Goal: Task Accomplishment & Management: Complete application form

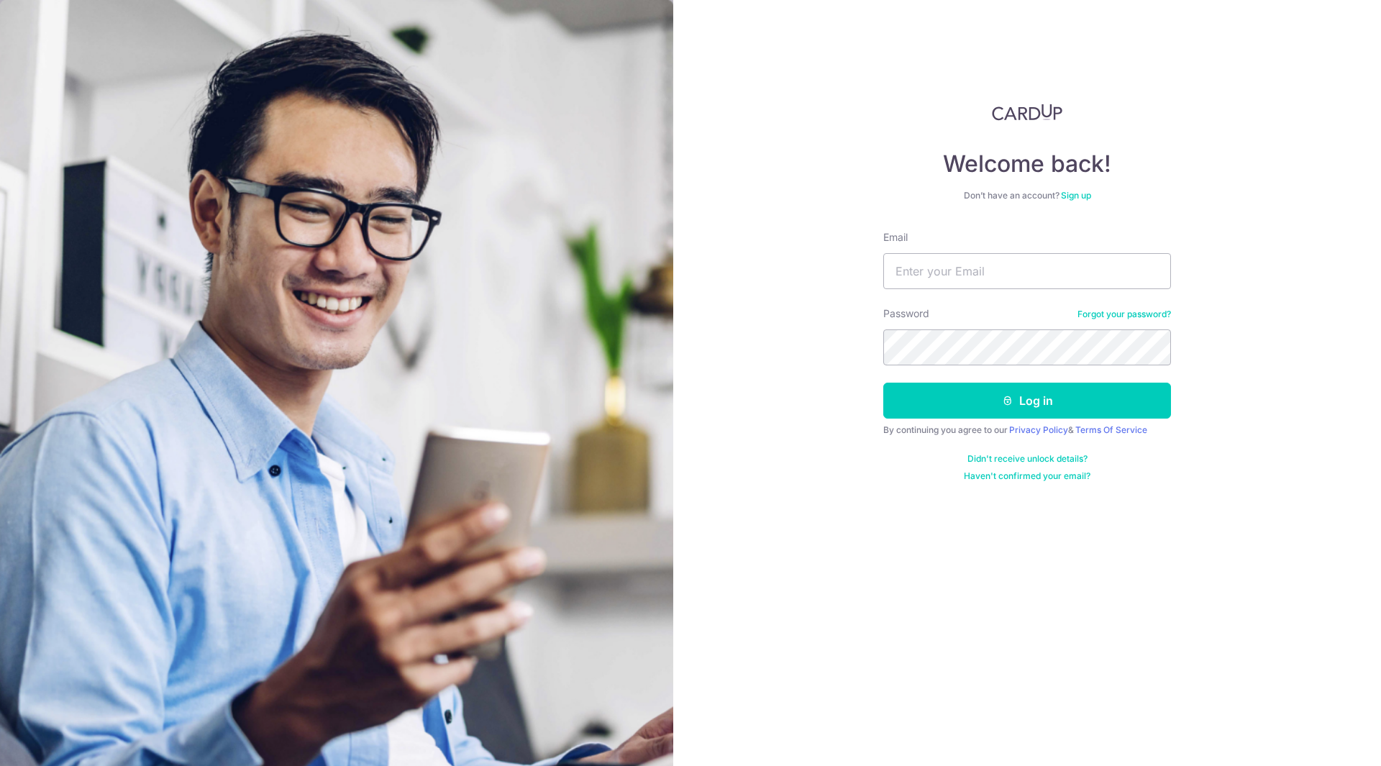
click at [960, 290] on form "Email Password Forgot your password? Log in By continuing you agree to our Priv…" at bounding box center [1027, 356] width 288 height 252
click at [971, 280] on input "Email" at bounding box center [1027, 271] width 288 height 36
type input "zhian92@hotmail.com"
click at [967, 368] on form "Email zhian92@hotmail.com Password Forgot your password? Log in By continuing y…" at bounding box center [1027, 356] width 288 height 252
click at [883, 383] on button "Log in" at bounding box center [1027, 401] width 288 height 36
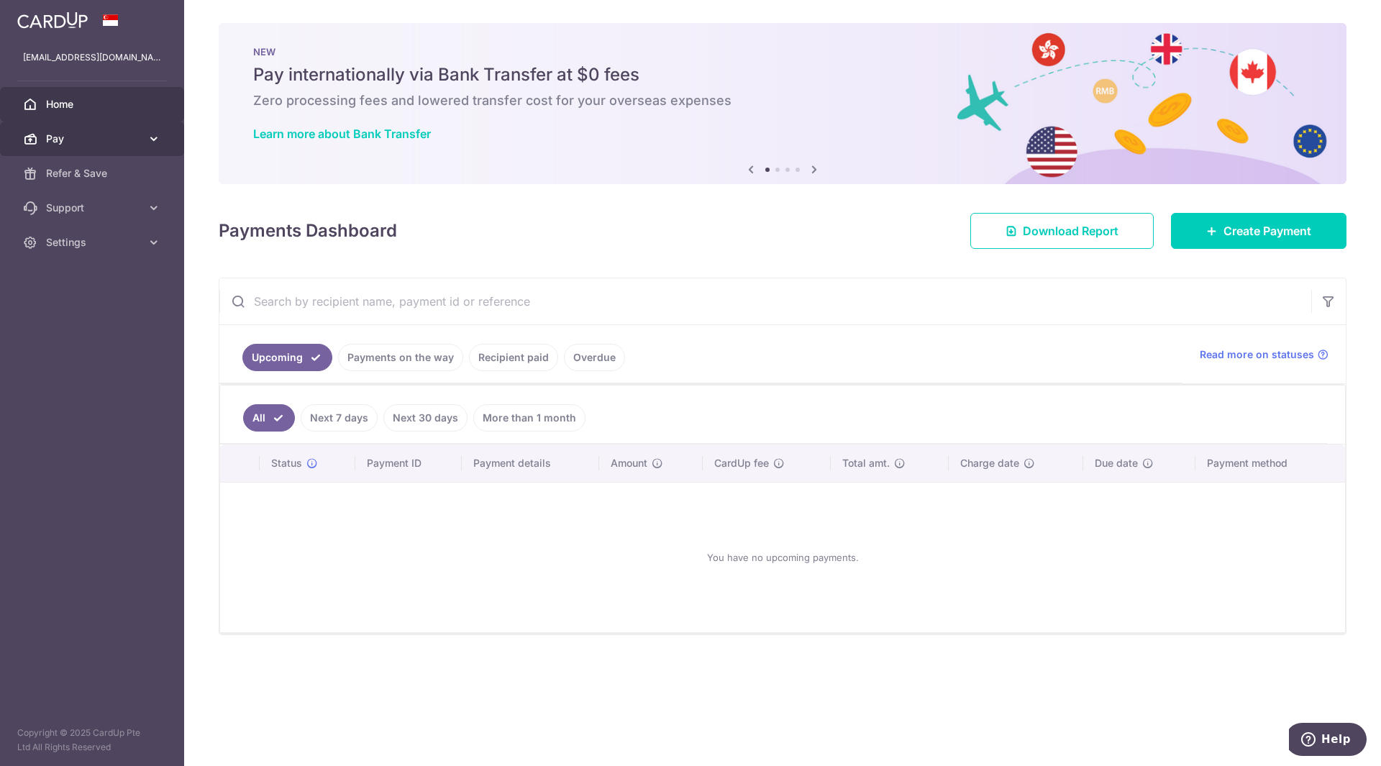
click at [98, 144] on span "Pay" at bounding box center [93, 139] width 95 height 14
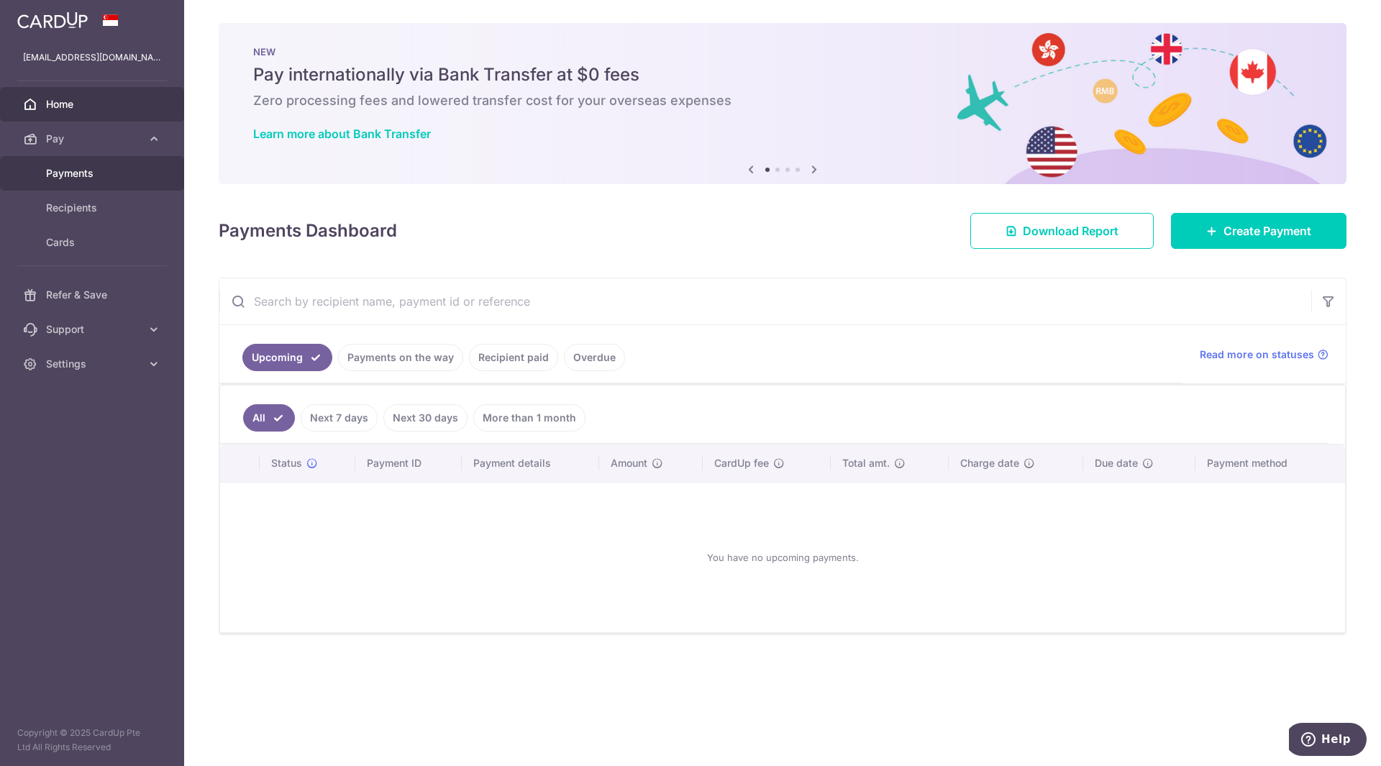
click at [104, 178] on span "Payments" at bounding box center [93, 173] width 95 height 14
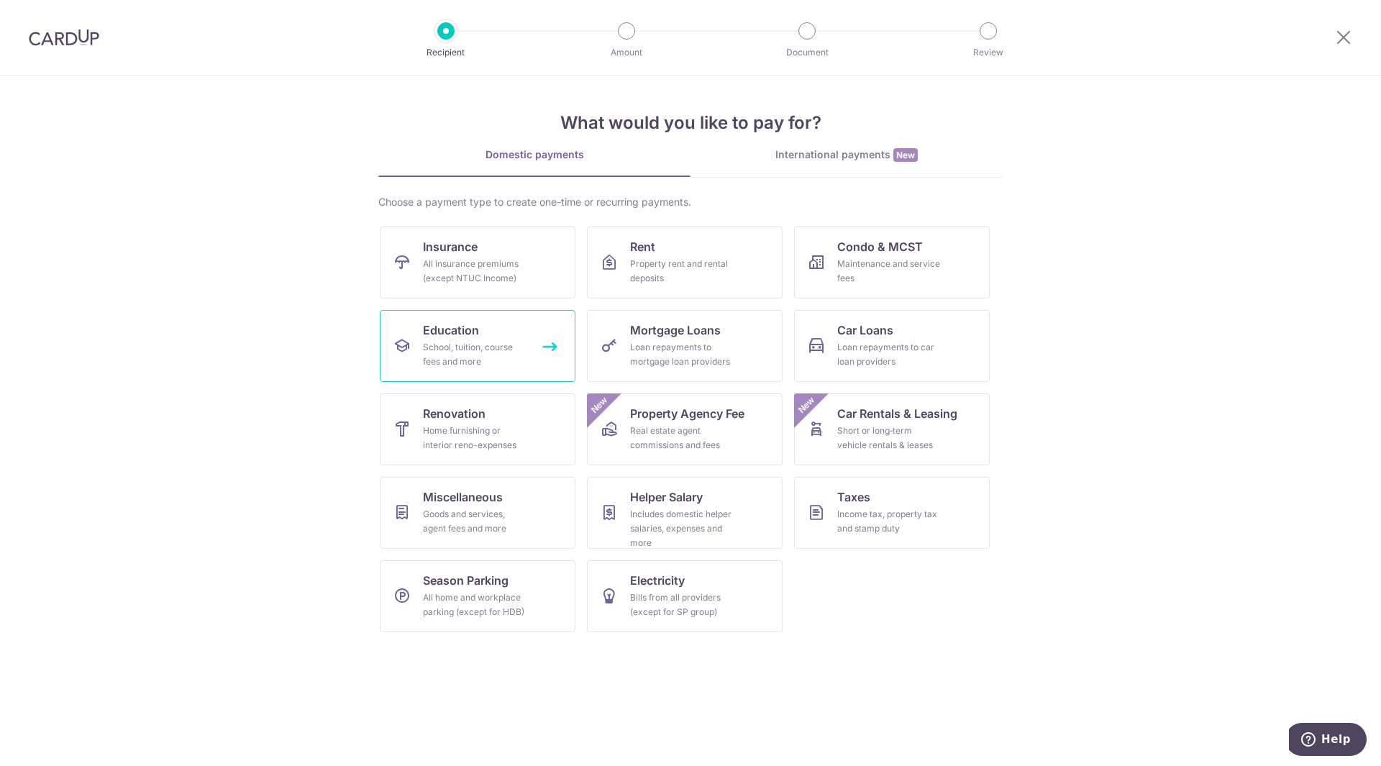
click at [483, 361] on div "School, tuition, course fees and more" at bounding box center [475, 354] width 104 height 29
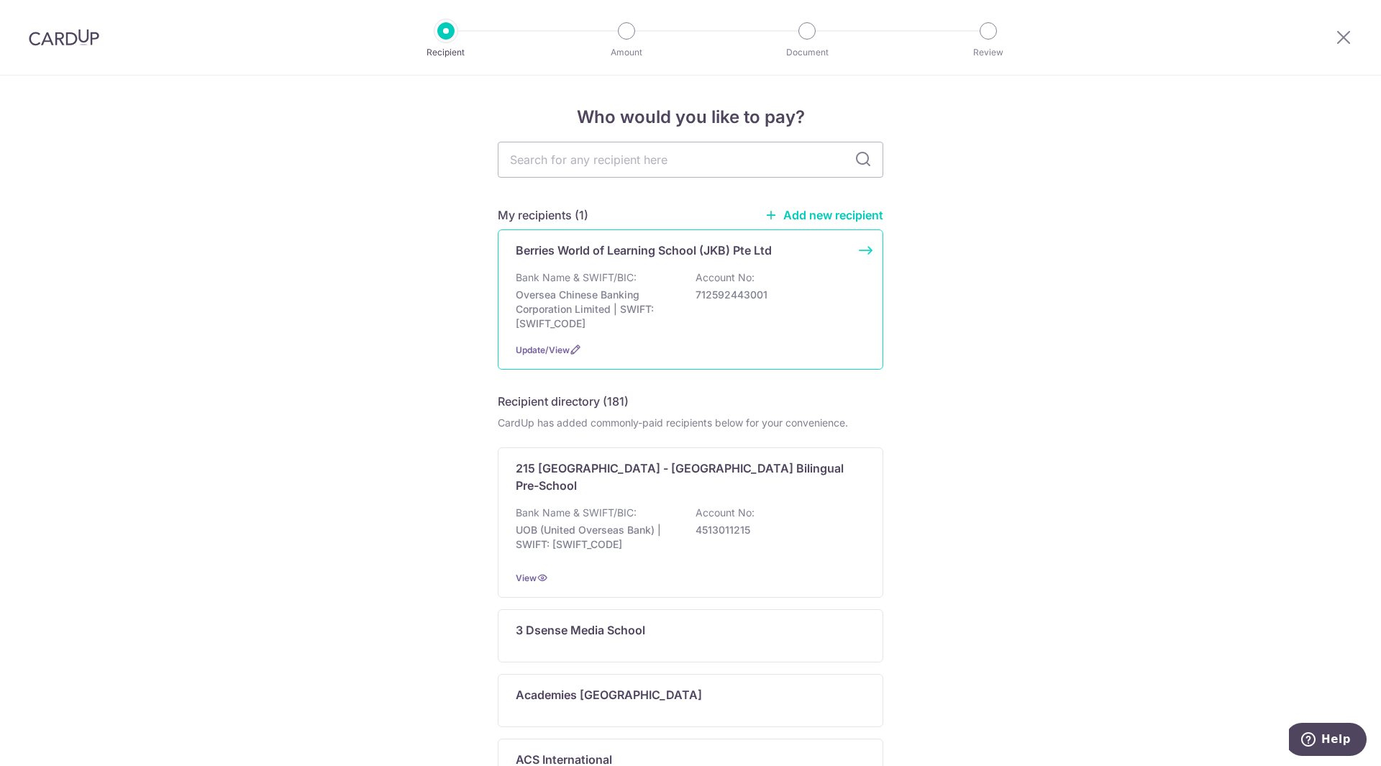
click at [662, 290] on p "Oversea Chinese Banking Corporation Limited | SWIFT: OCBCSGSGXXX" at bounding box center [596, 309] width 161 height 43
click at [739, 304] on div "Bank Name & SWIFT/BIC: Oversea Chinese Banking Corporation Limited | SWIFT: [SW…" at bounding box center [691, 300] width 350 height 60
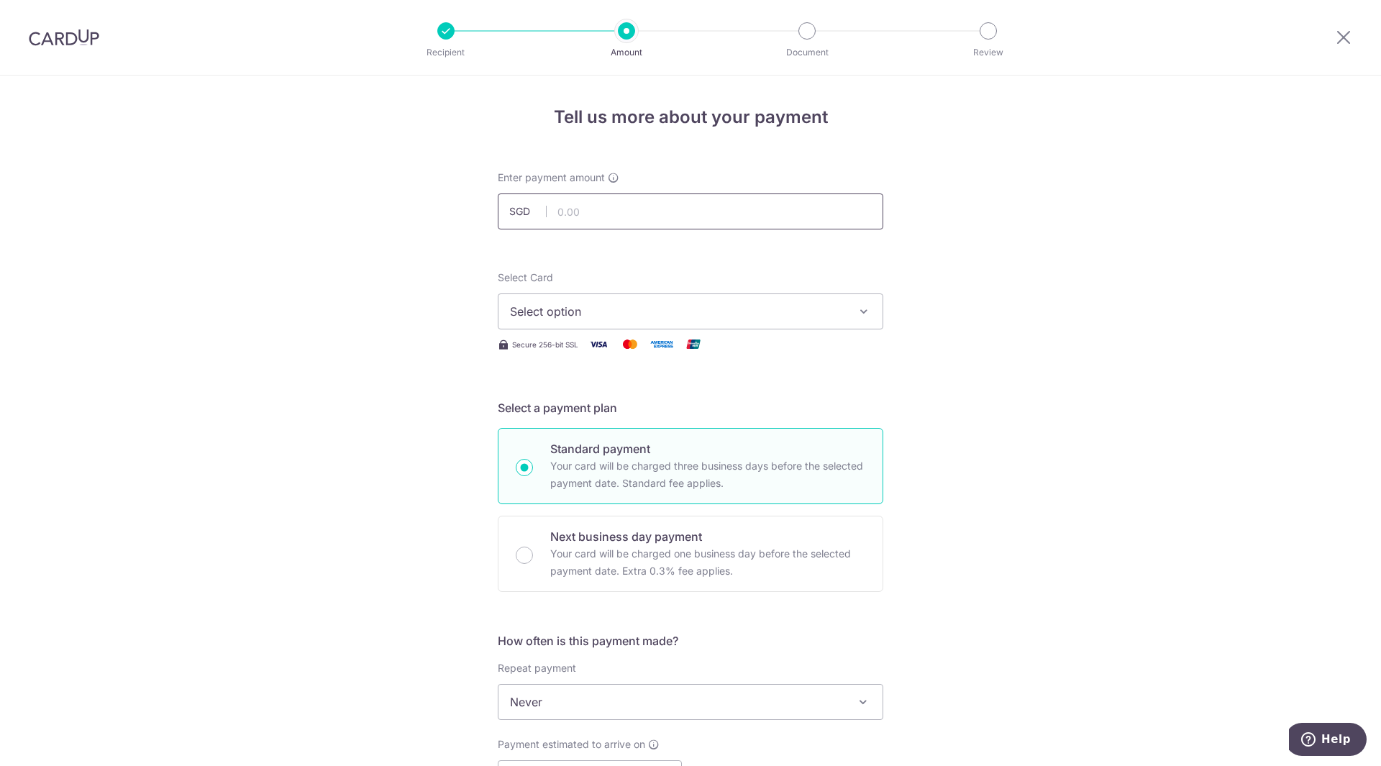
click at [660, 196] on input "text" at bounding box center [691, 212] width 386 height 36
type input "680.16"
click at [643, 320] on button "Select option" at bounding box center [691, 311] width 386 height 36
click at [645, 406] on span "**** 5115" at bounding box center [690, 414] width 361 height 17
click at [999, 396] on div "Tell us more about your payment Enter payment amount SGD 680.16 680.16 Select C…" at bounding box center [690, 726] width 1381 height 1301
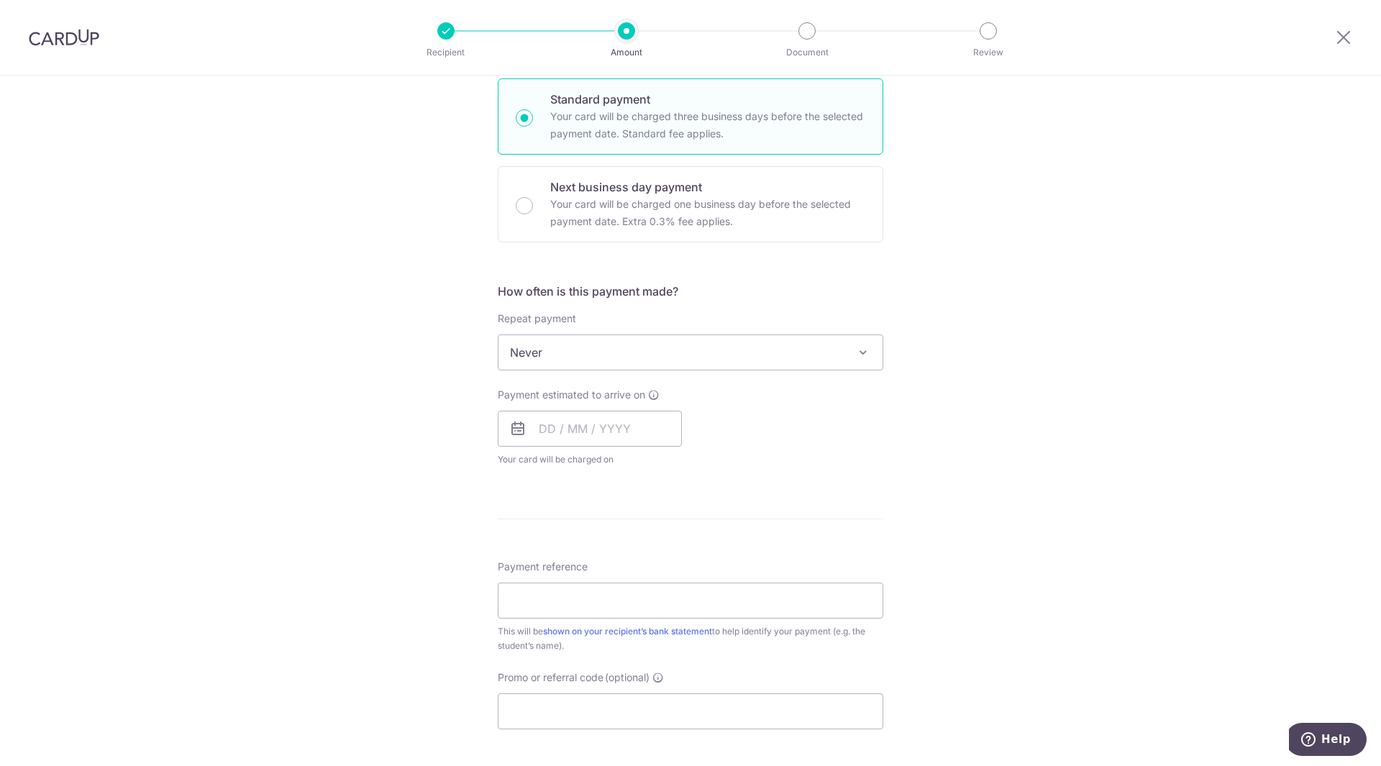
scroll to position [355, 0]
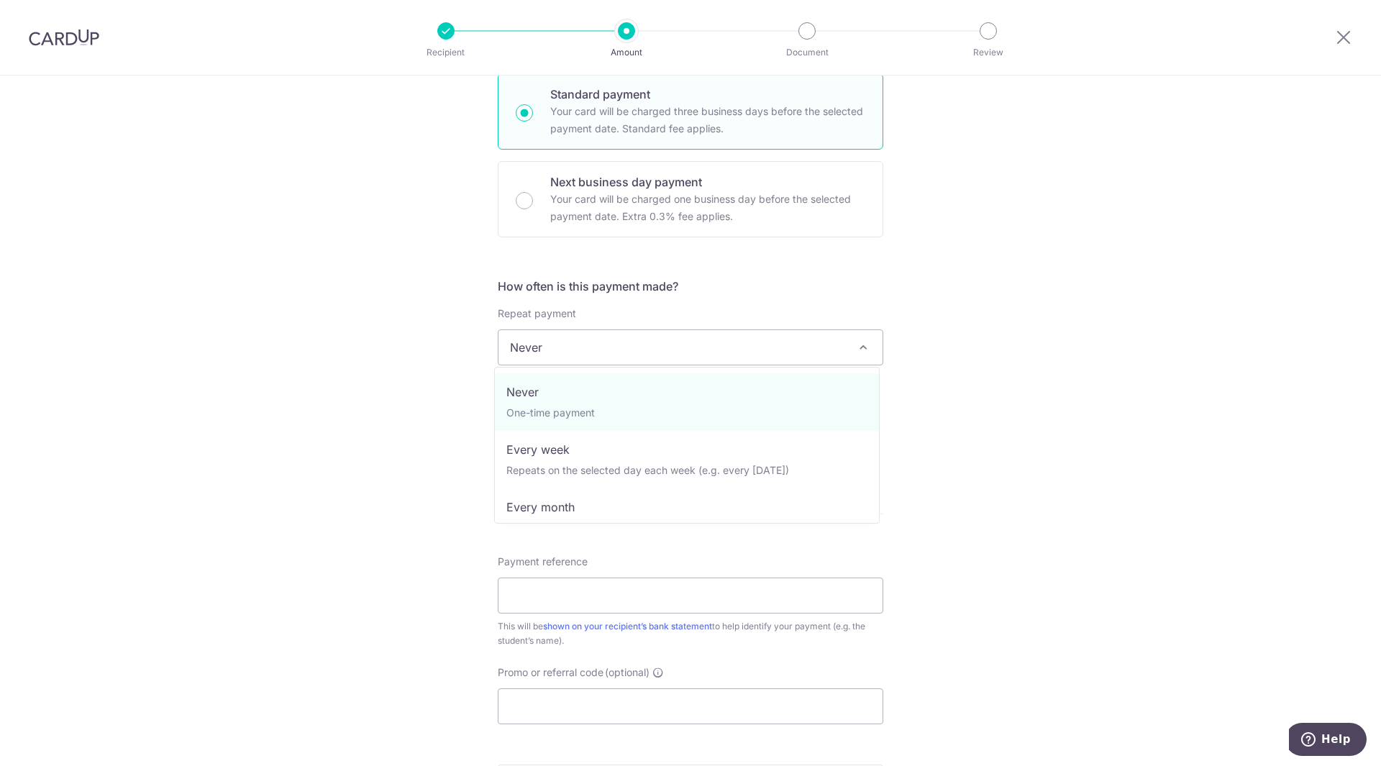
click at [725, 348] on span "Never" at bounding box center [691, 347] width 384 height 35
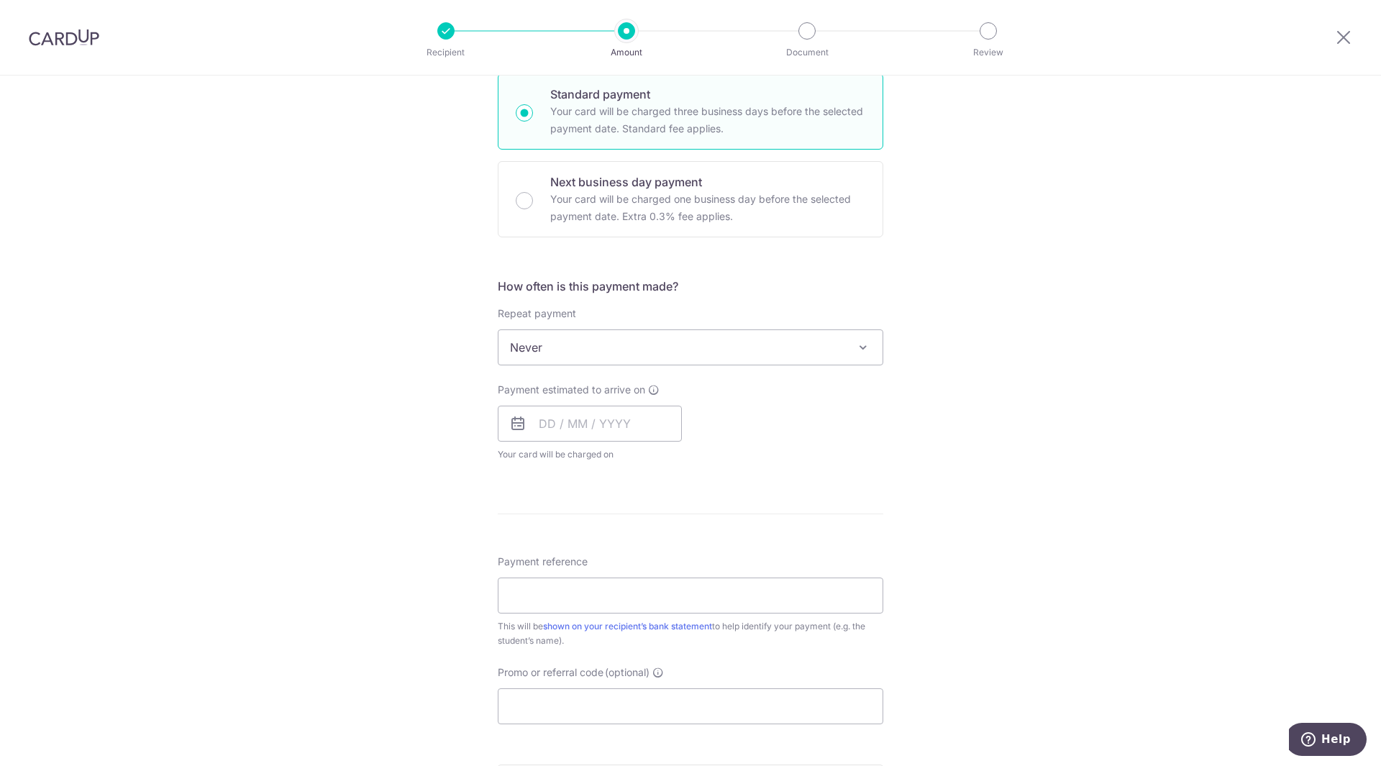
click at [1011, 331] on div "Tell us more about your payment Enter payment amount SGD 680.16 680.16 Select C…" at bounding box center [690, 371] width 1381 height 1301
click at [588, 430] on input "text" at bounding box center [590, 424] width 184 height 36
click at [667, 578] on link "15" at bounding box center [671, 583] width 23 height 23
type input "[DATE]"
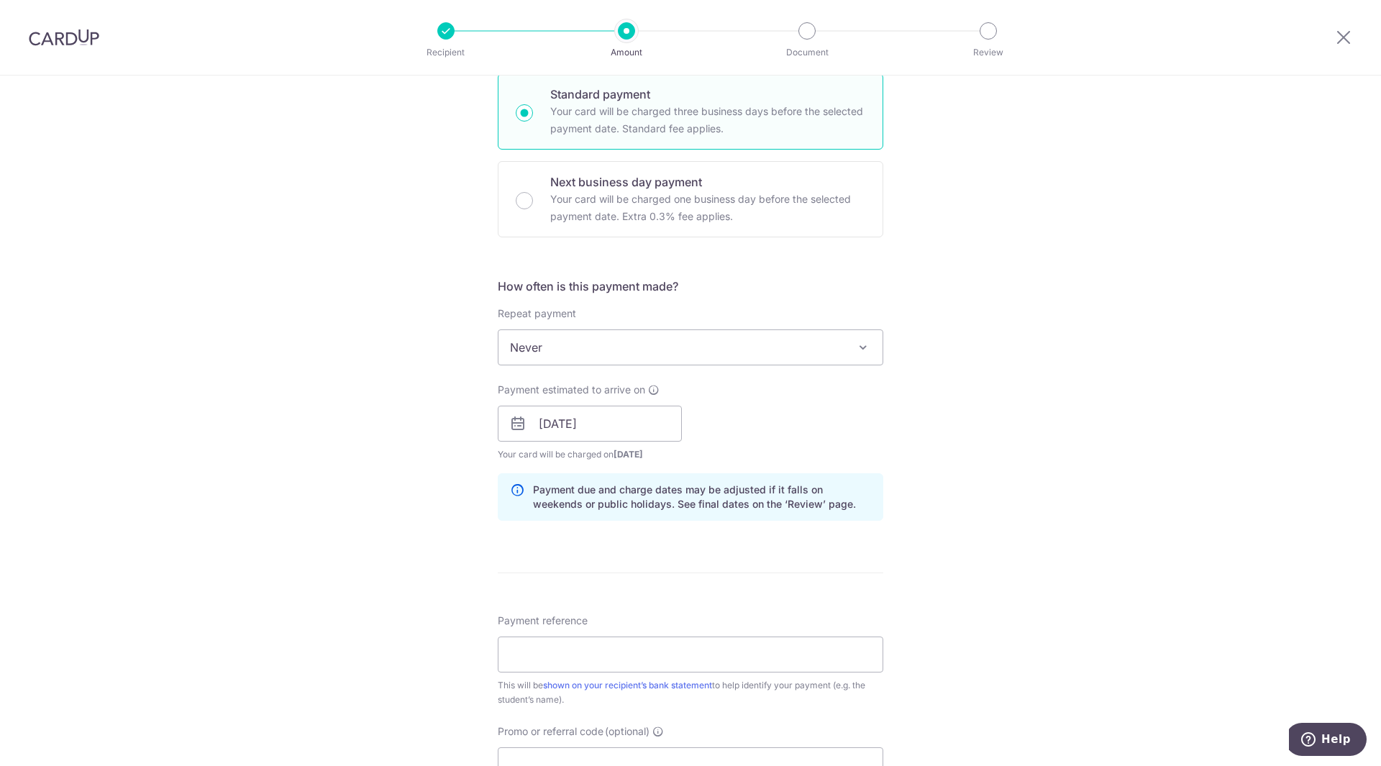
click at [770, 409] on div "Payment estimated to arrive on 15/08/2025 Prev Next Aug Sep Oct Nov Dec 2025 20…" at bounding box center [690, 422] width 403 height 79
click at [1110, 435] on div "Tell us more about your payment Enter payment amount SGD 680.16 680.16 Select C…" at bounding box center [690, 401] width 1381 height 1360
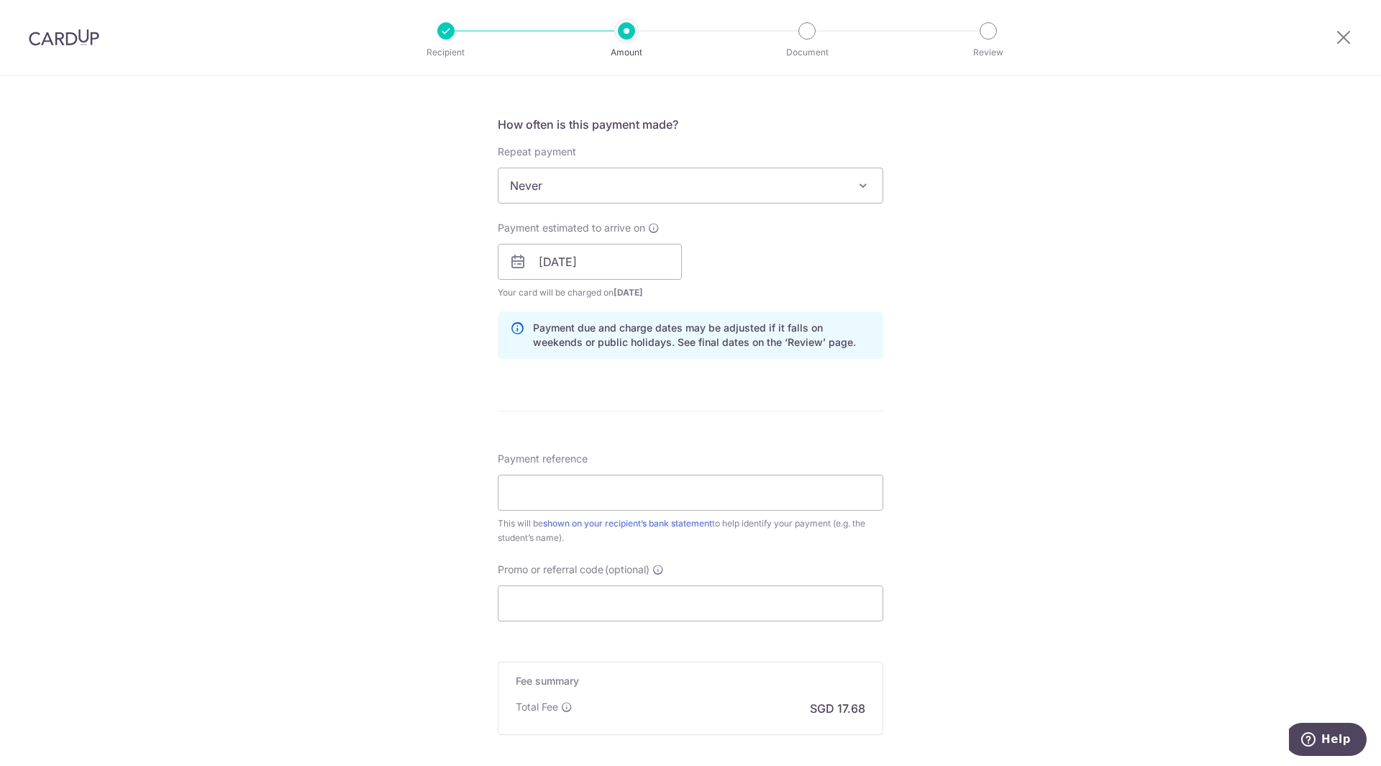
scroll to position [527, 0]
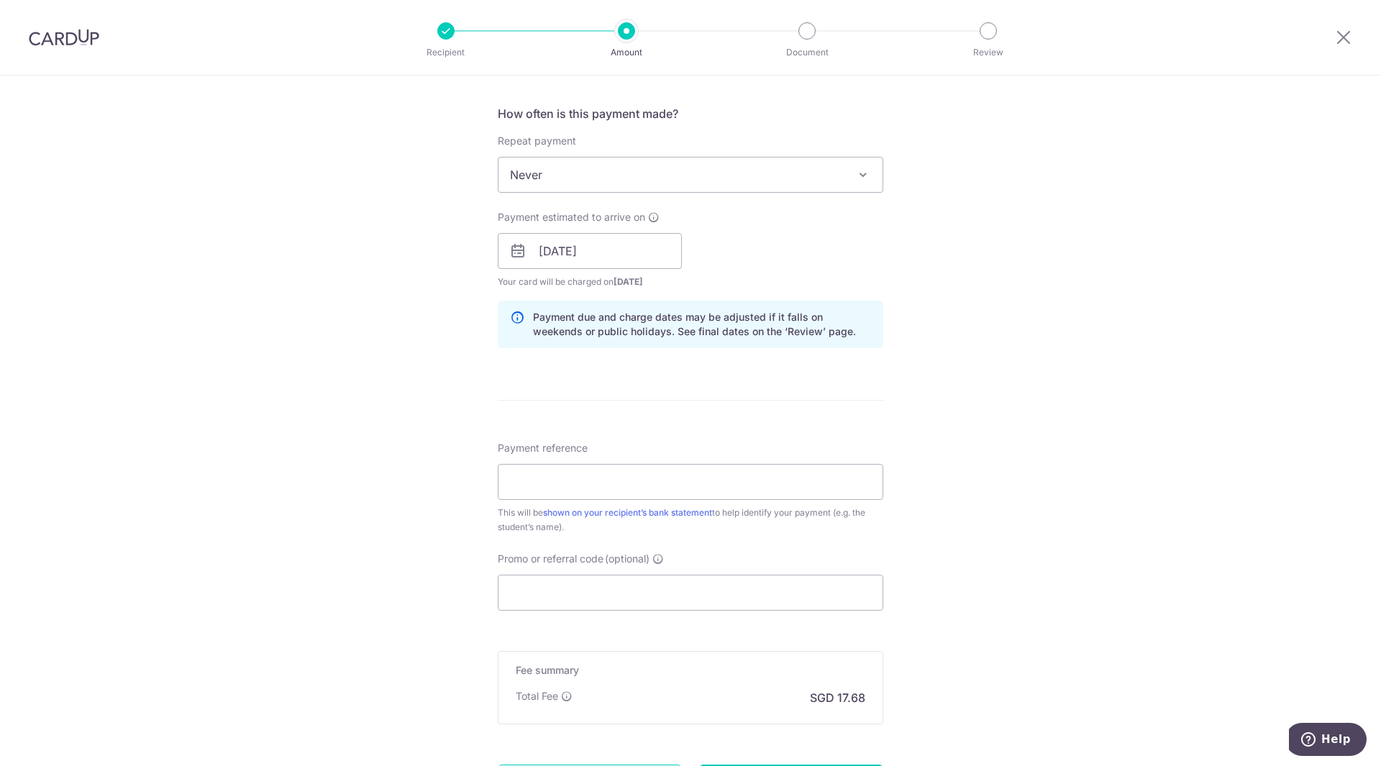
click at [1116, 270] on div "Tell us more about your payment Enter payment amount SGD 680.16 680.16 Select C…" at bounding box center [690, 228] width 1381 height 1360
click at [696, 493] on input "Payment reference" at bounding box center [691, 482] width 386 height 36
type input "KB-I25000087"
click at [690, 590] on input "Promo or referral code (optional)" at bounding box center [691, 593] width 386 height 36
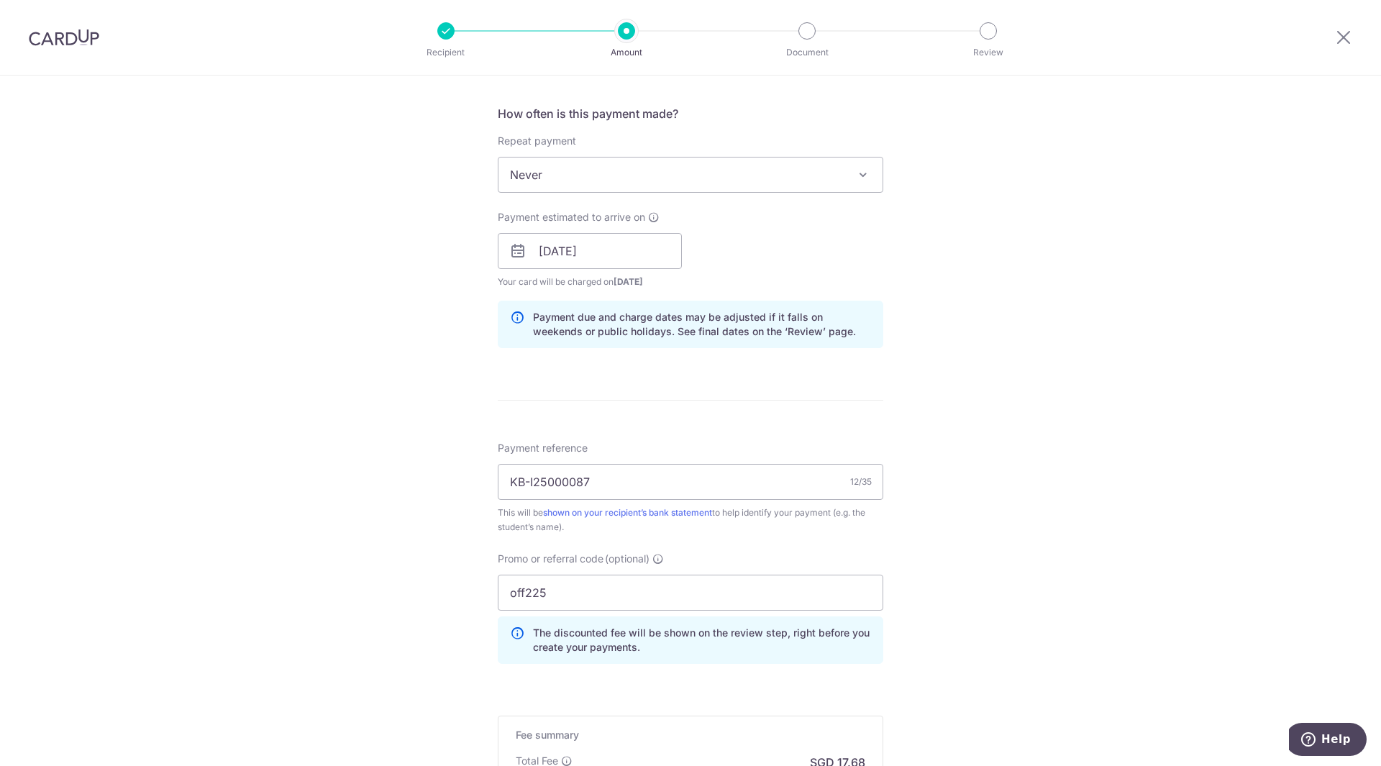
scroll to position [730, 0]
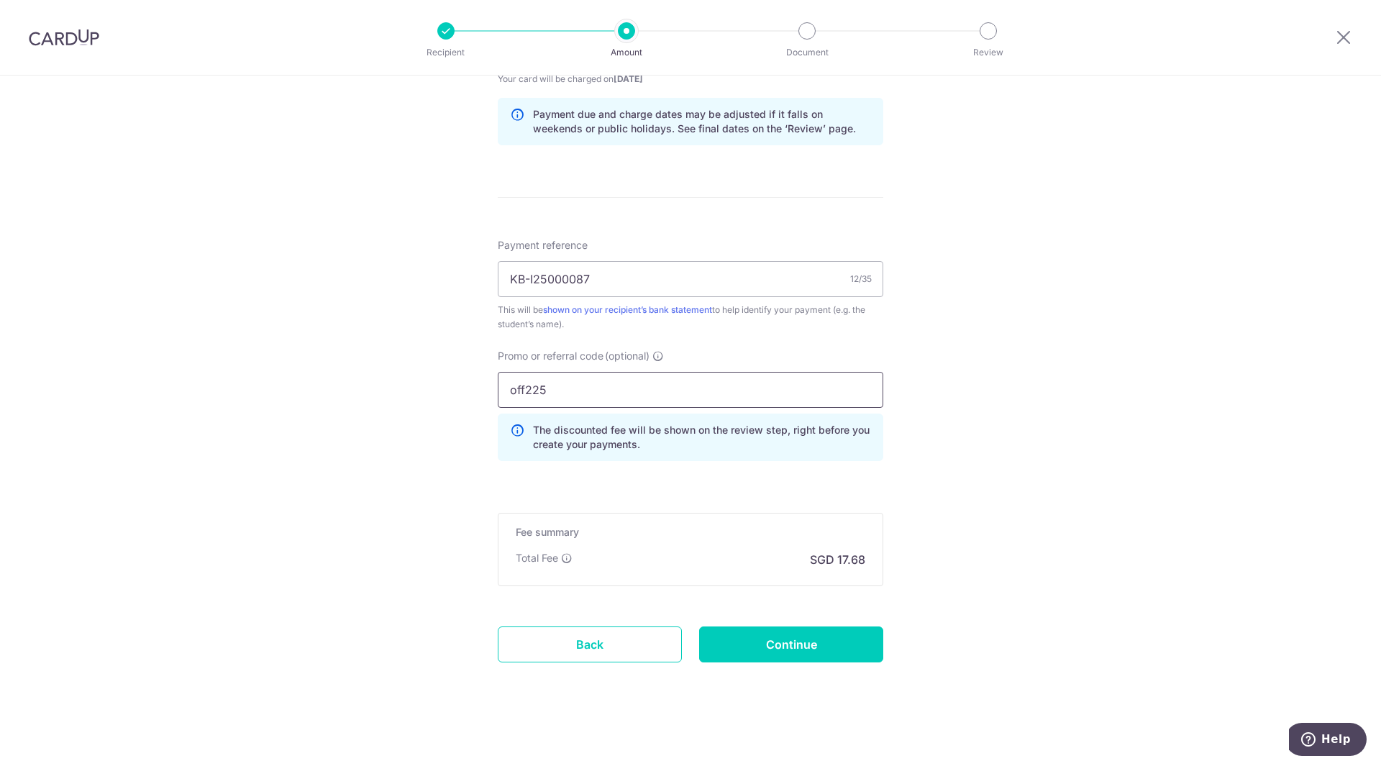
click at [679, 388] on input "off225" at bounding box center [691, 390] width 386 height 36
drag, startPoint x: 596, startPoint y: 385, endPoint x: 370, endPoint y: 363, distance: 227.7
click at [370, 363] on div "Tell us more about your payment Enter payment amount SGD 680.16 680.16 Select C…" at bounding box center [690, 57] width 1381 height 1425
type input "OFF225"
click at [1002, 502] on div "Tell us more about your payment Enter payment amount SGD 680.16 680.16 Select C…" at bounding box center [690, 57] width 1381 height 1425
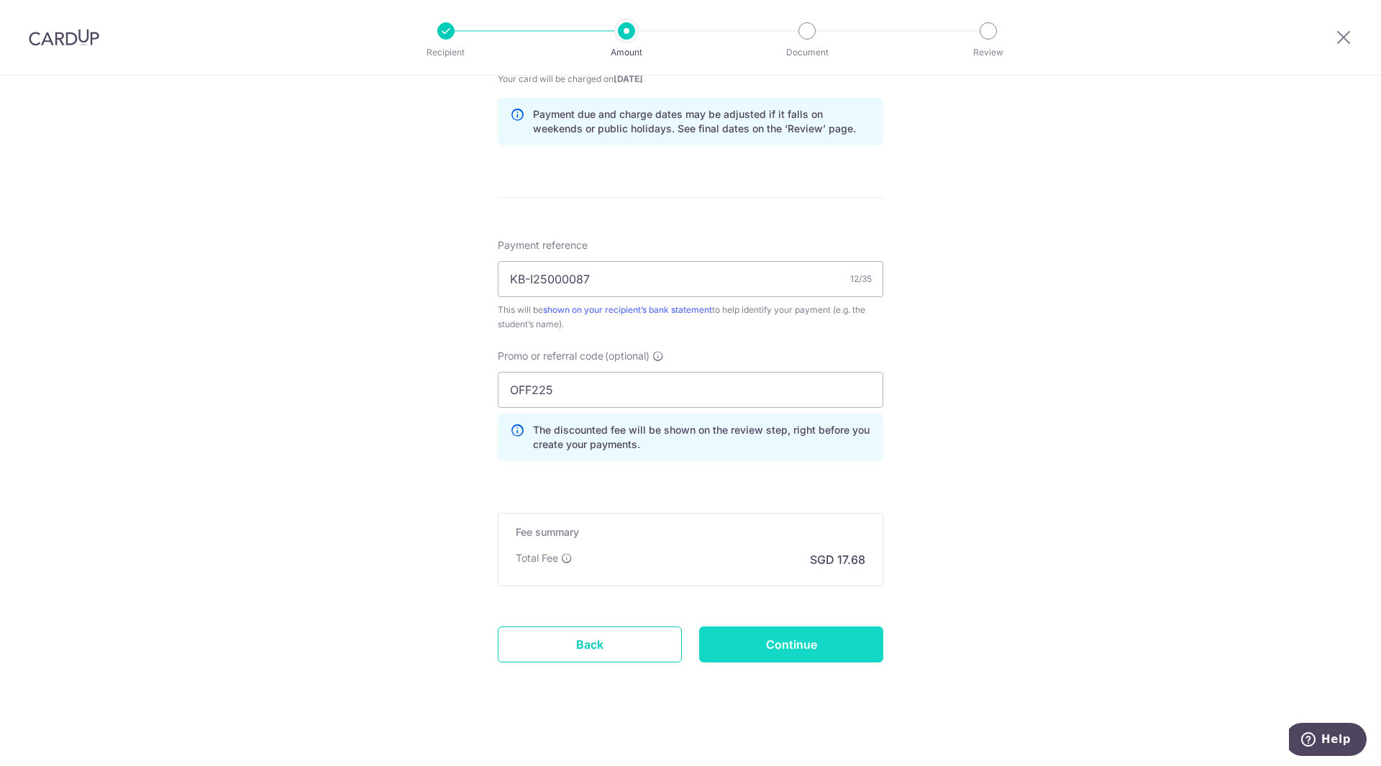
click at [857, 639] on input "Continue" at bounding box center [791, 645] width 184 height 36
type input "Create Schedule"
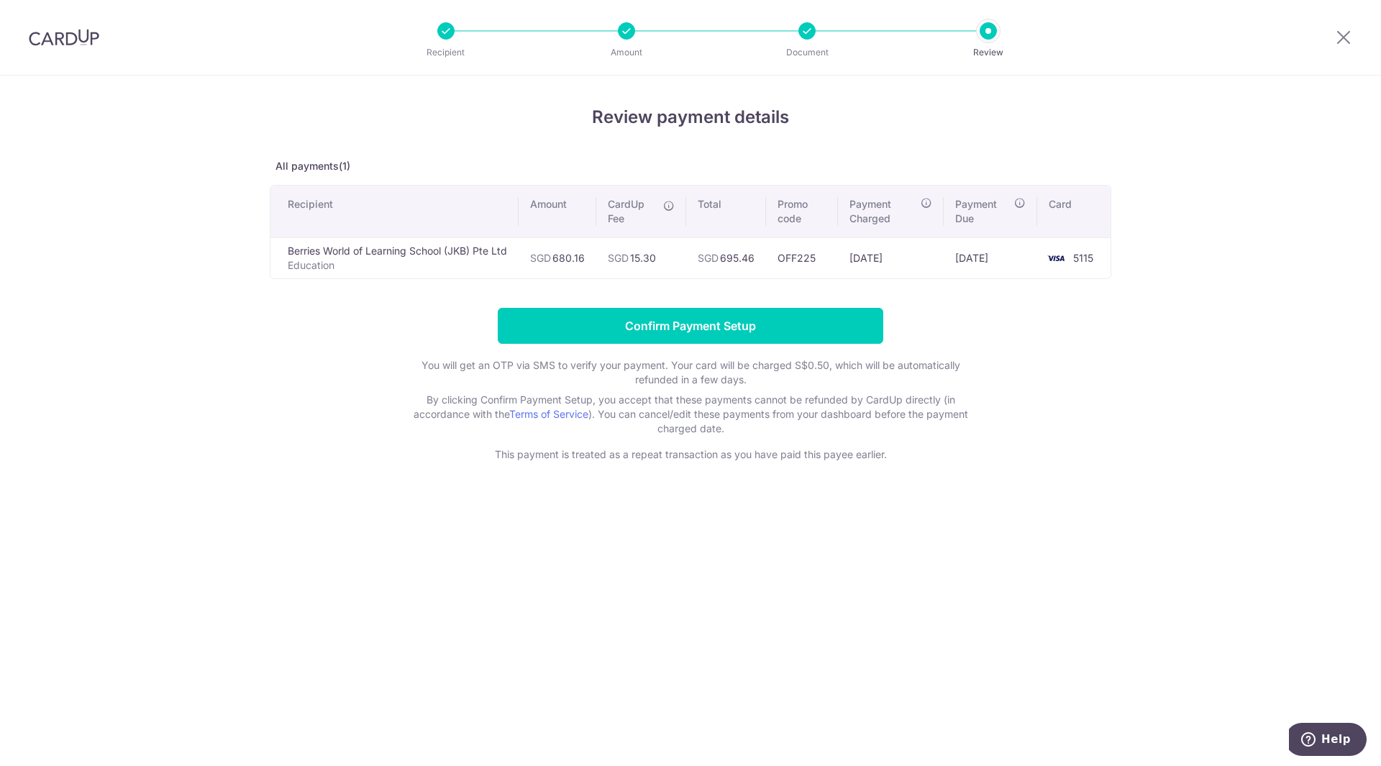
drag, startPoint x: 0, startPoint y: 0, endPoint x: 736, endPoint y: 599, distance: 949.0
click at [736, 599] on div "Review payment details All payments(1) Recipient Amount CardUp Fee Total Promo …" at bounding box center [690, 421] width 1381 height 691
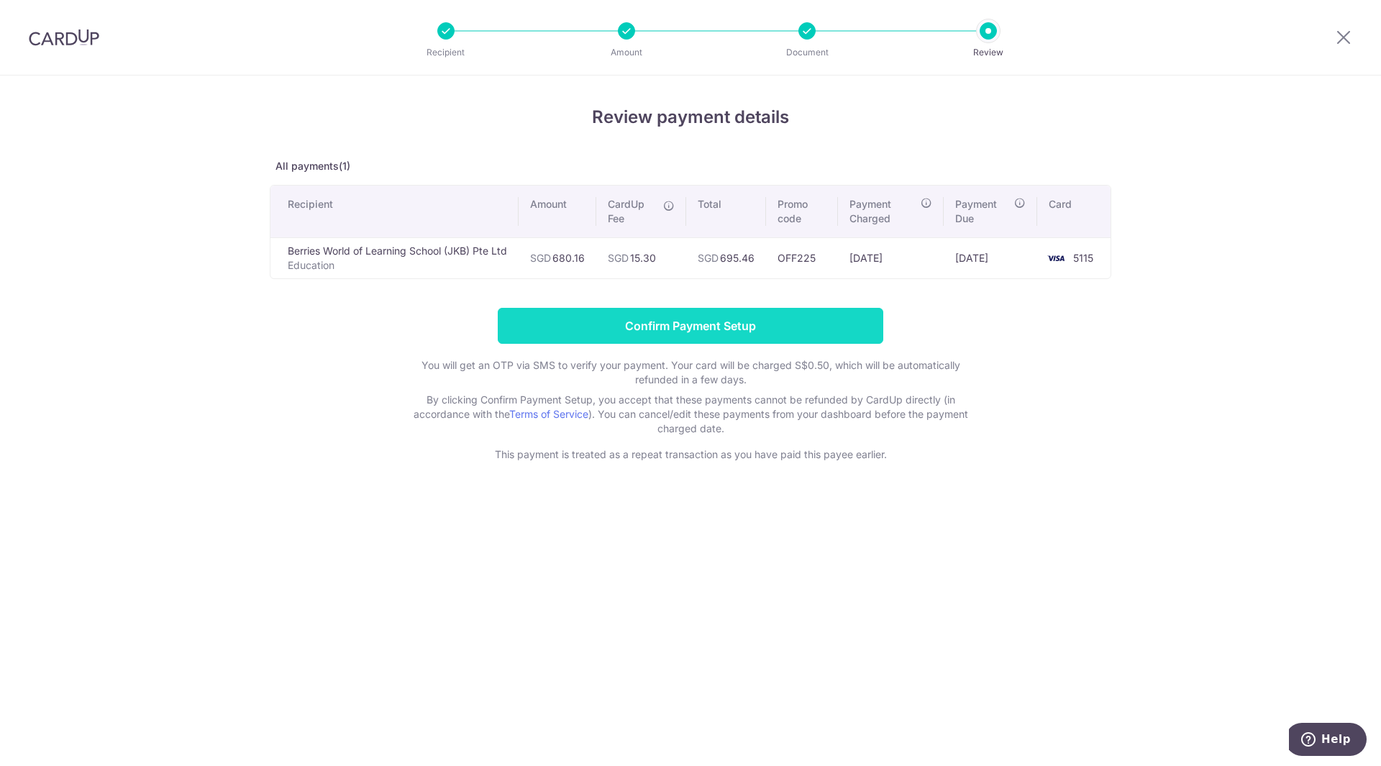
click at [684, 321] on input "Confirm Payment Setup" at bounding box center [691, 326] width 386 height 36
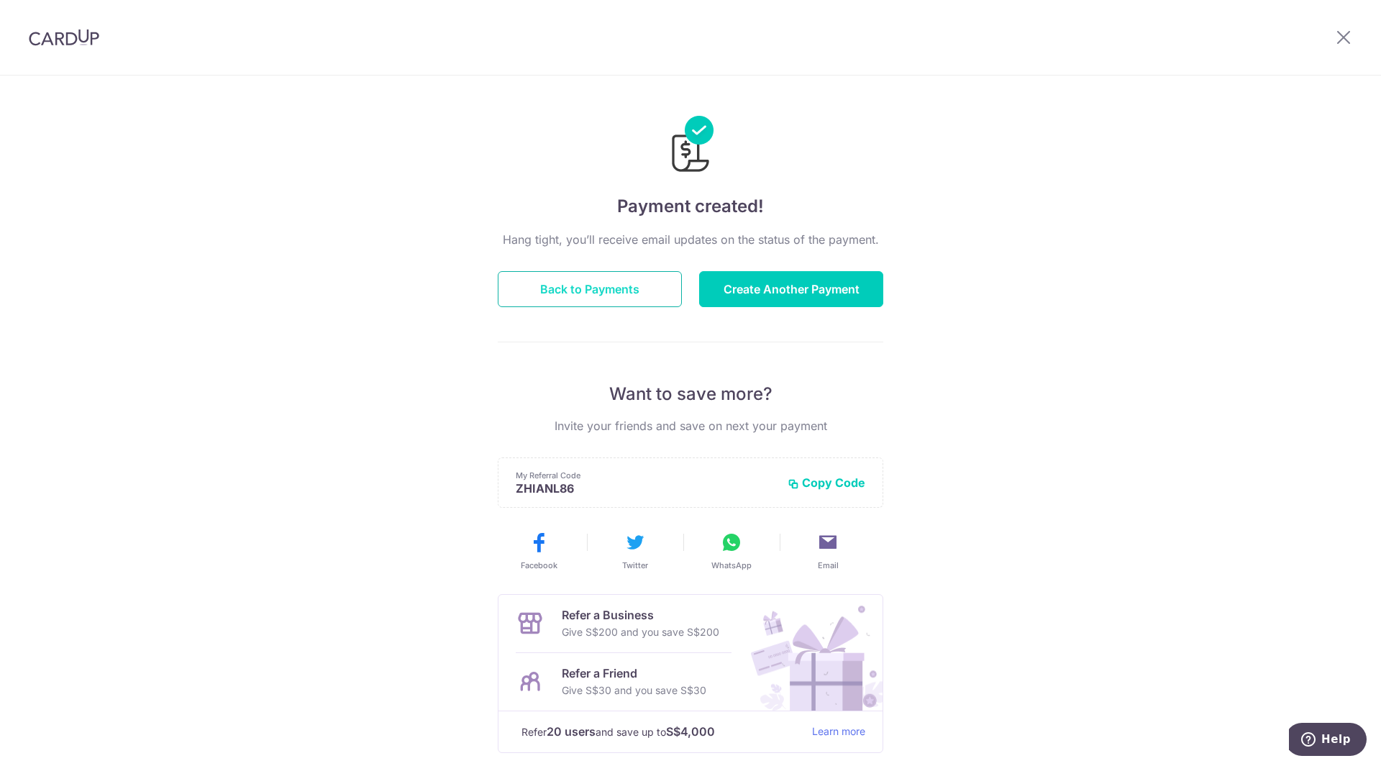
click at [639, 291] on button "Back to Payments" at bounding box center [590, 289] width 184 height 36
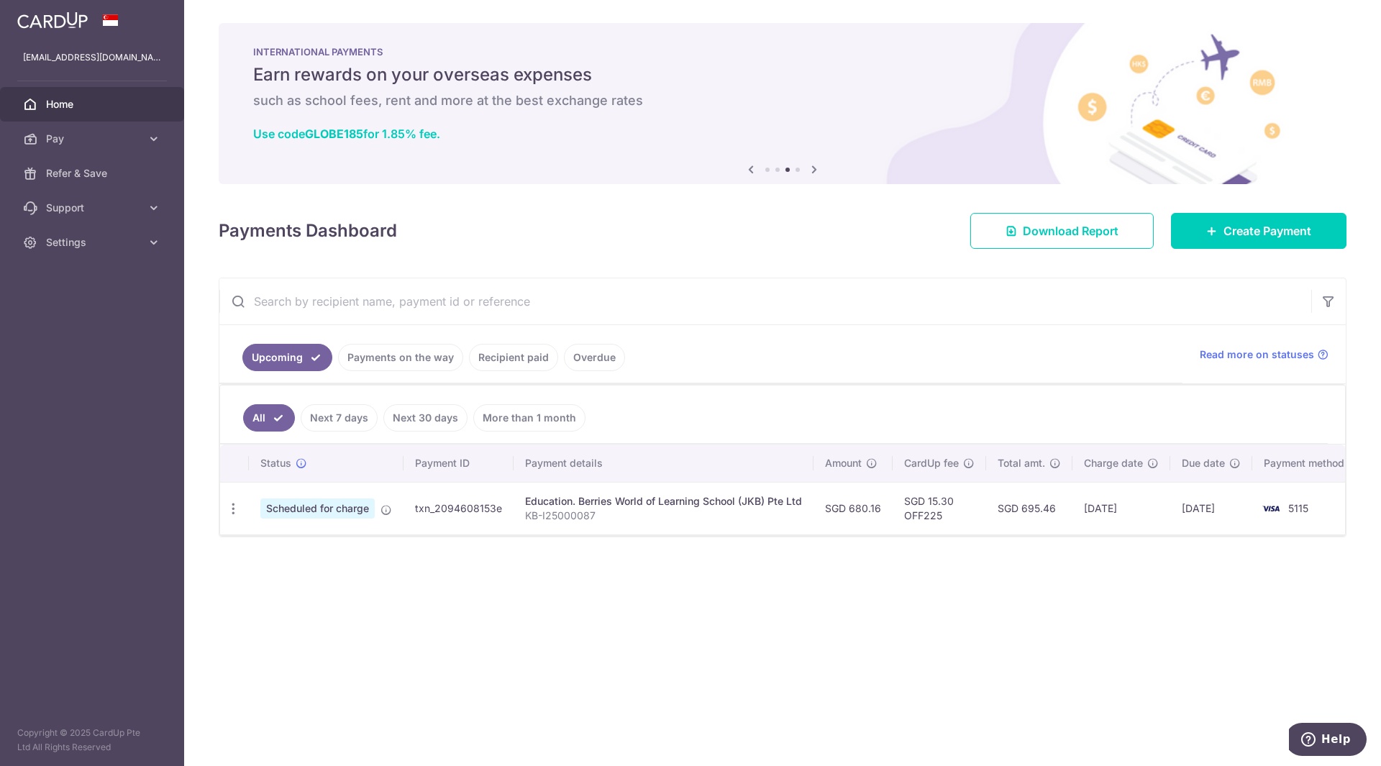
click at [1137, 606] on div "× Pause Schedule Pause all future payments in this series Pause just this one p…" at bounding box center [782, 383] width 1197 height 766
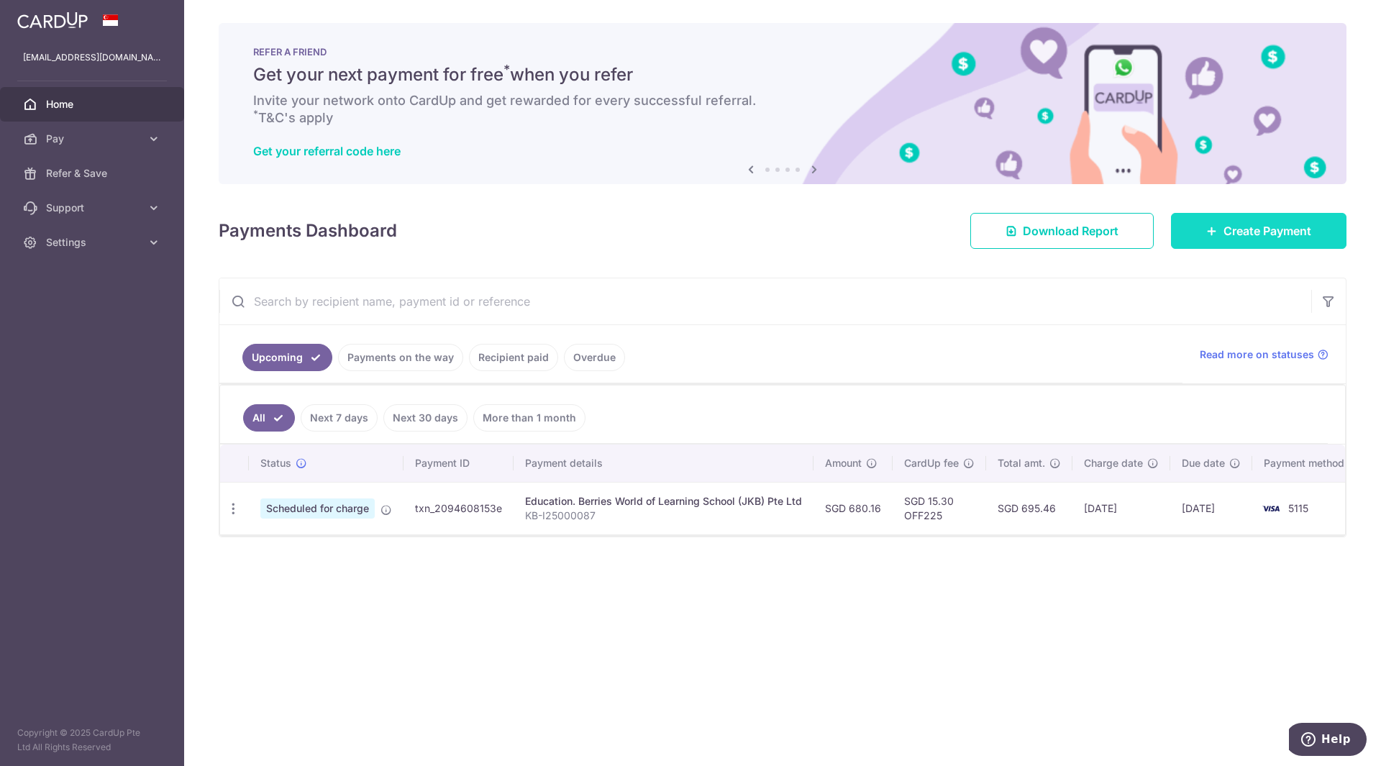
click at [1272, 230] on span "Create Payment" at bounding box center [1268, 230] width 88 height 17
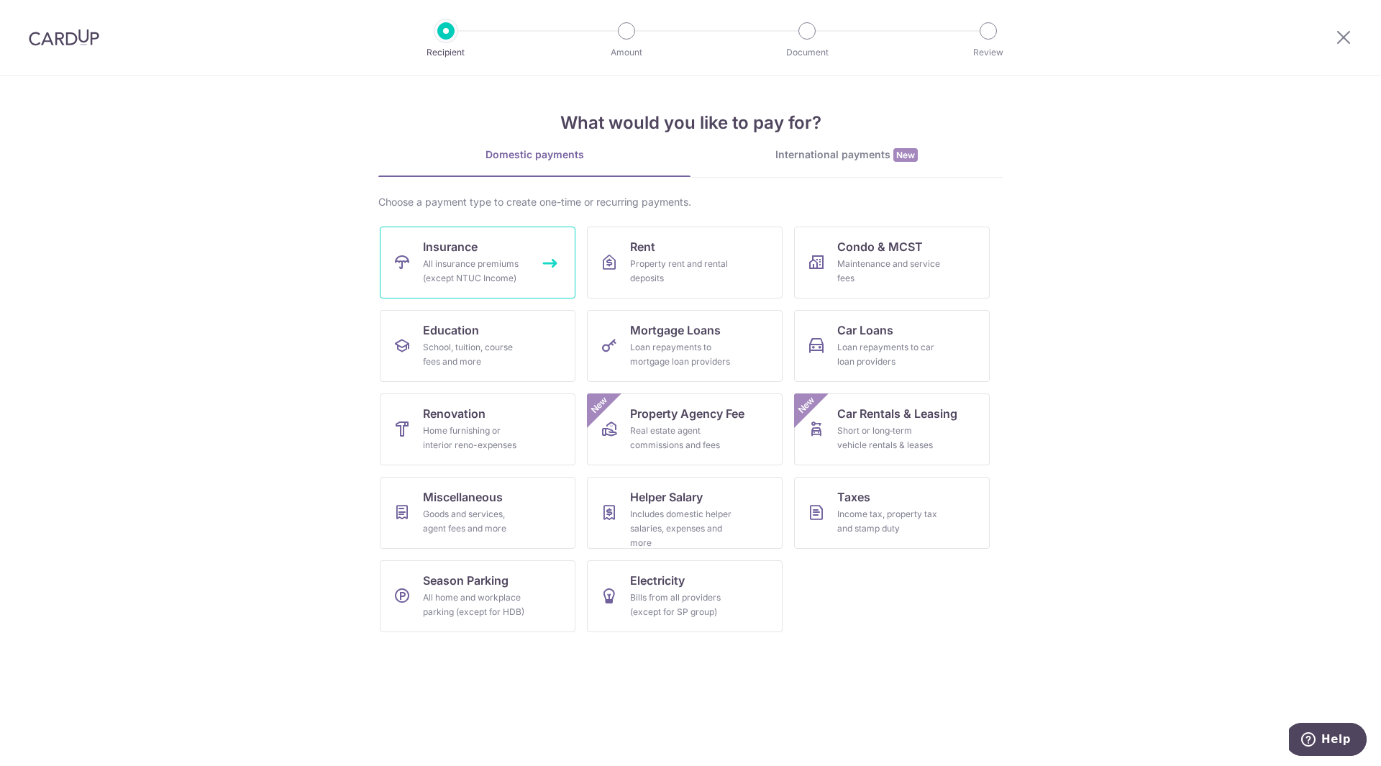
click at [504, 278] on div "All insurance premiums (except NTUC Income)" at bounding box center [475, 271] width 104 height 29
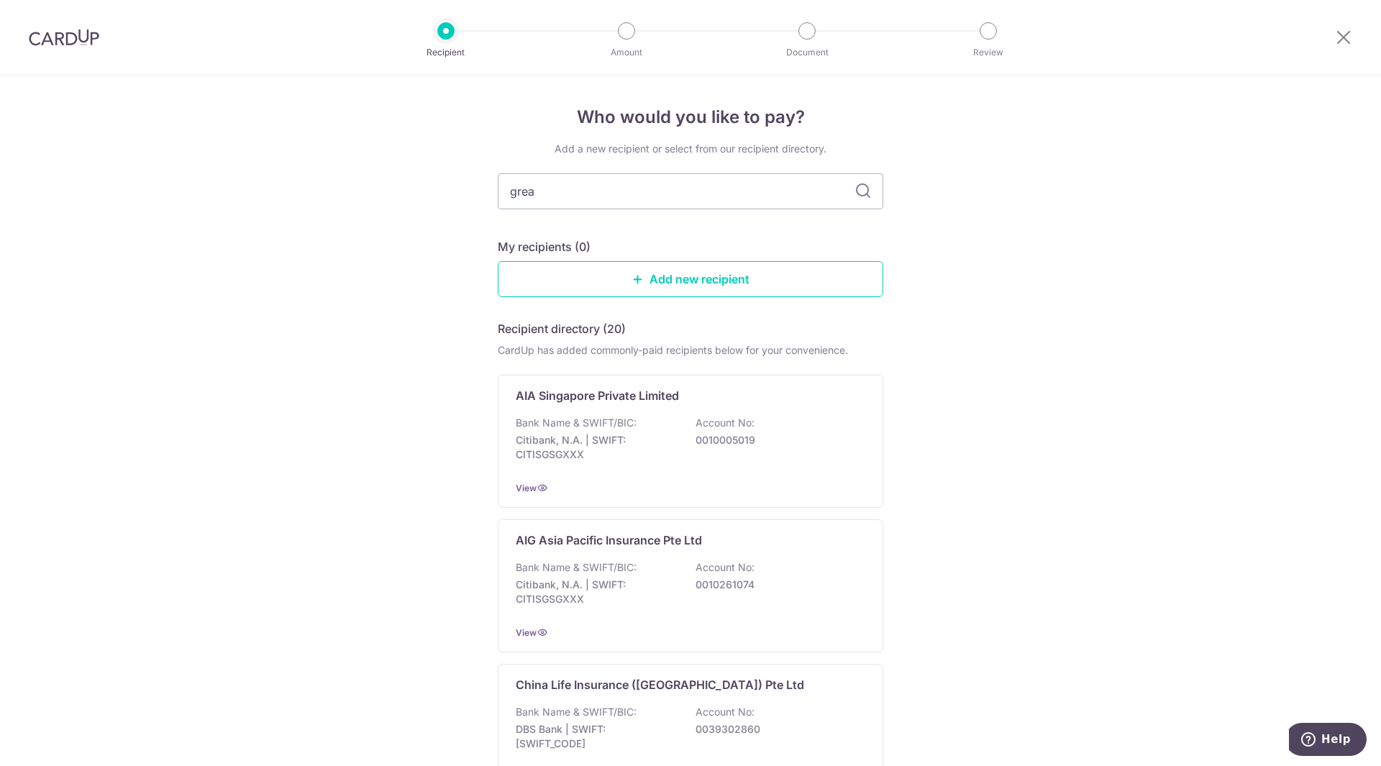
type input "great"
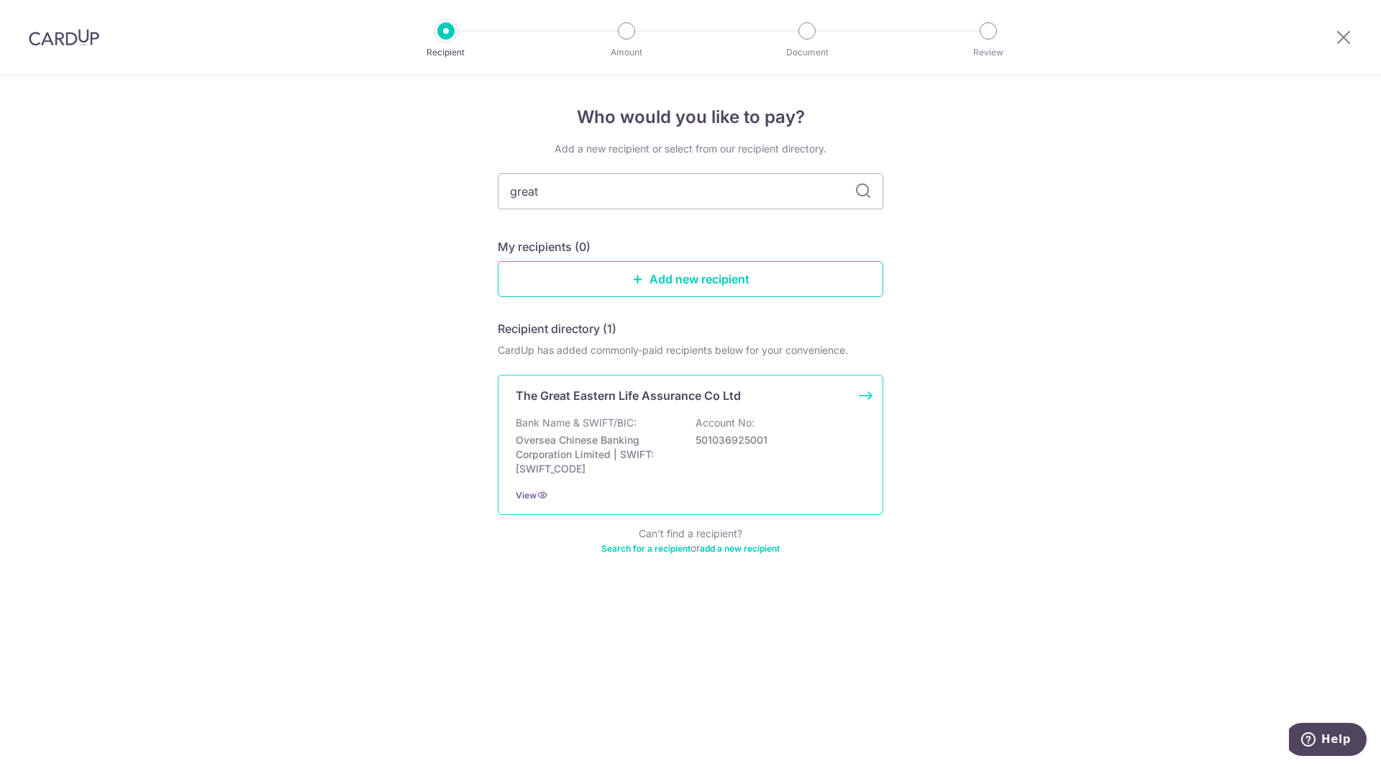
click at [750, 422] on p "Account No:" at bounding box center [725, 423] width 59 height 14
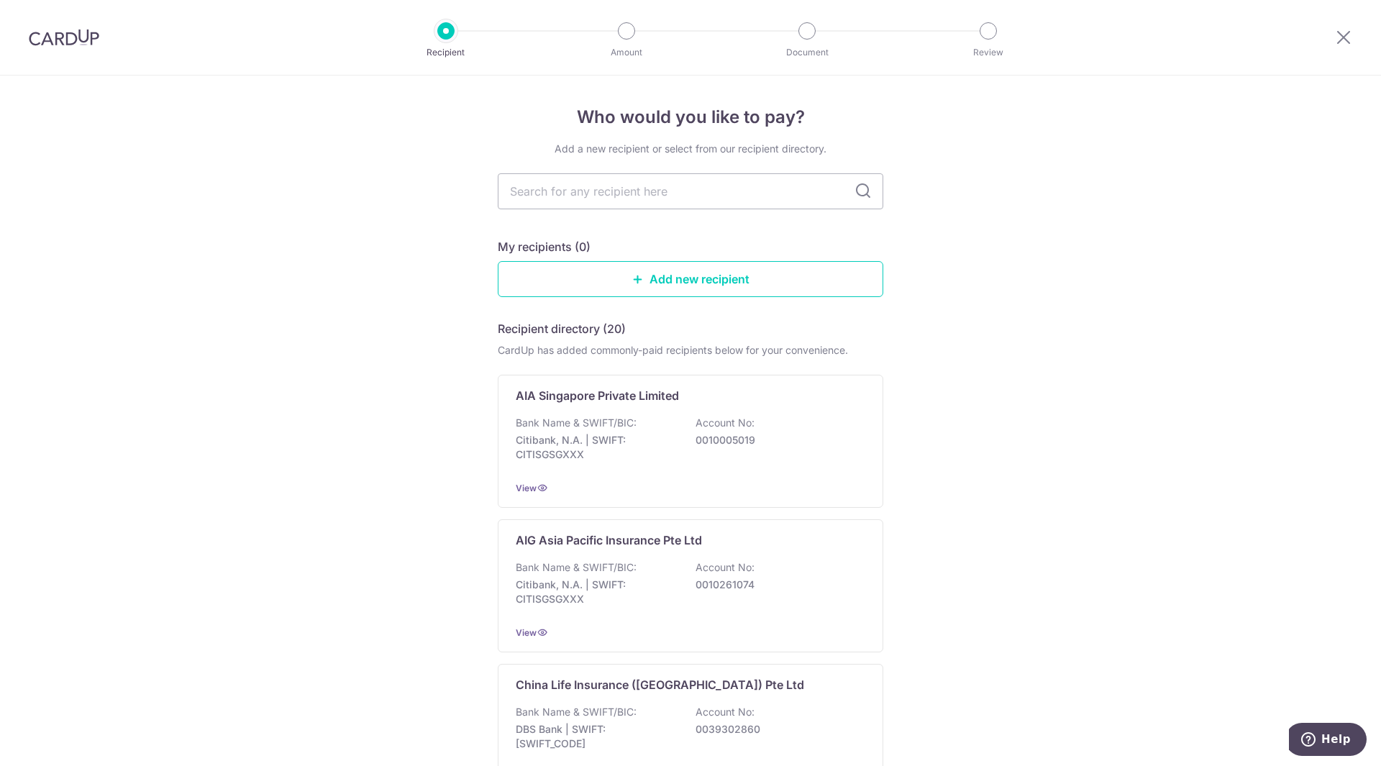
click at [595, 185] on input "text" at bounding box center [691, 191] width 386 height 36
type input "grea"
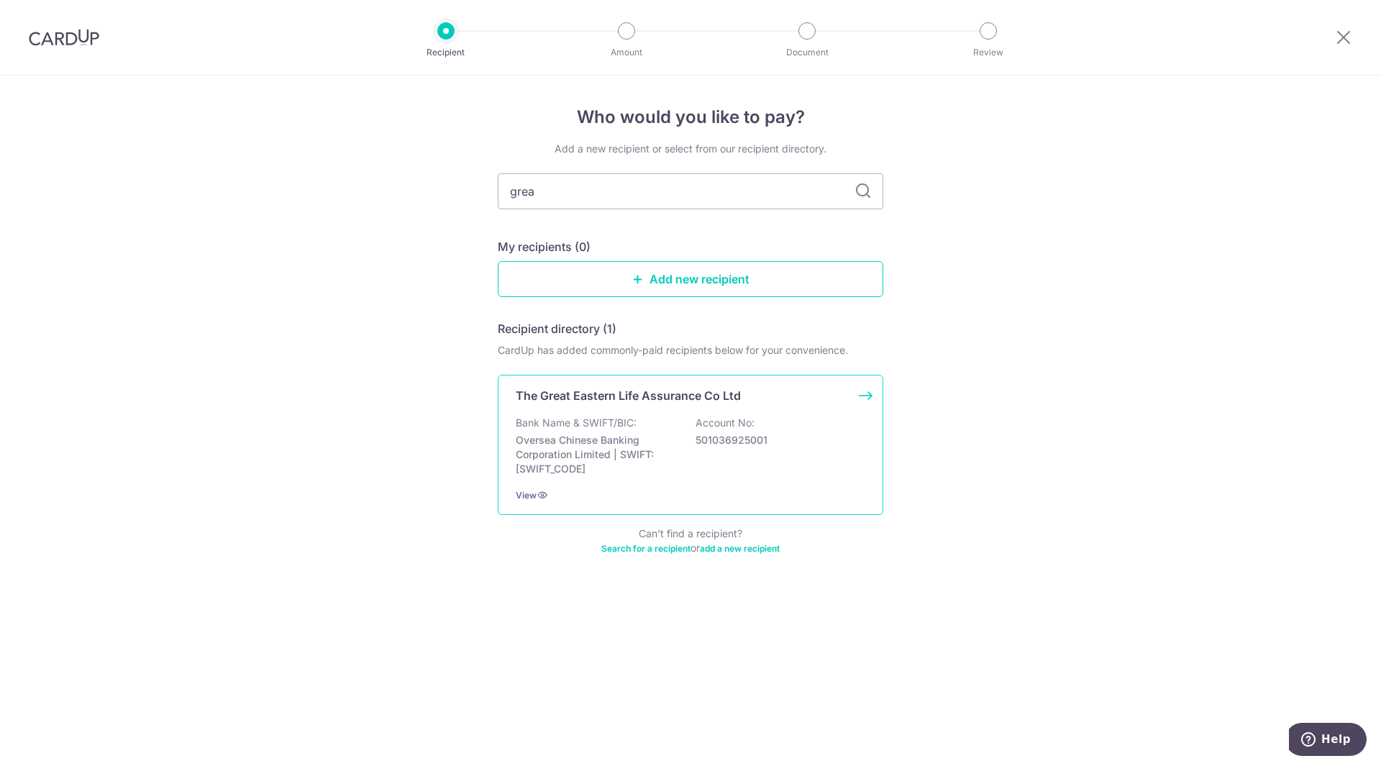
click at [620, 427] on p "Bank Name & SWIFT/BIC:" at bounding box center [576, 423] width 121 height 14
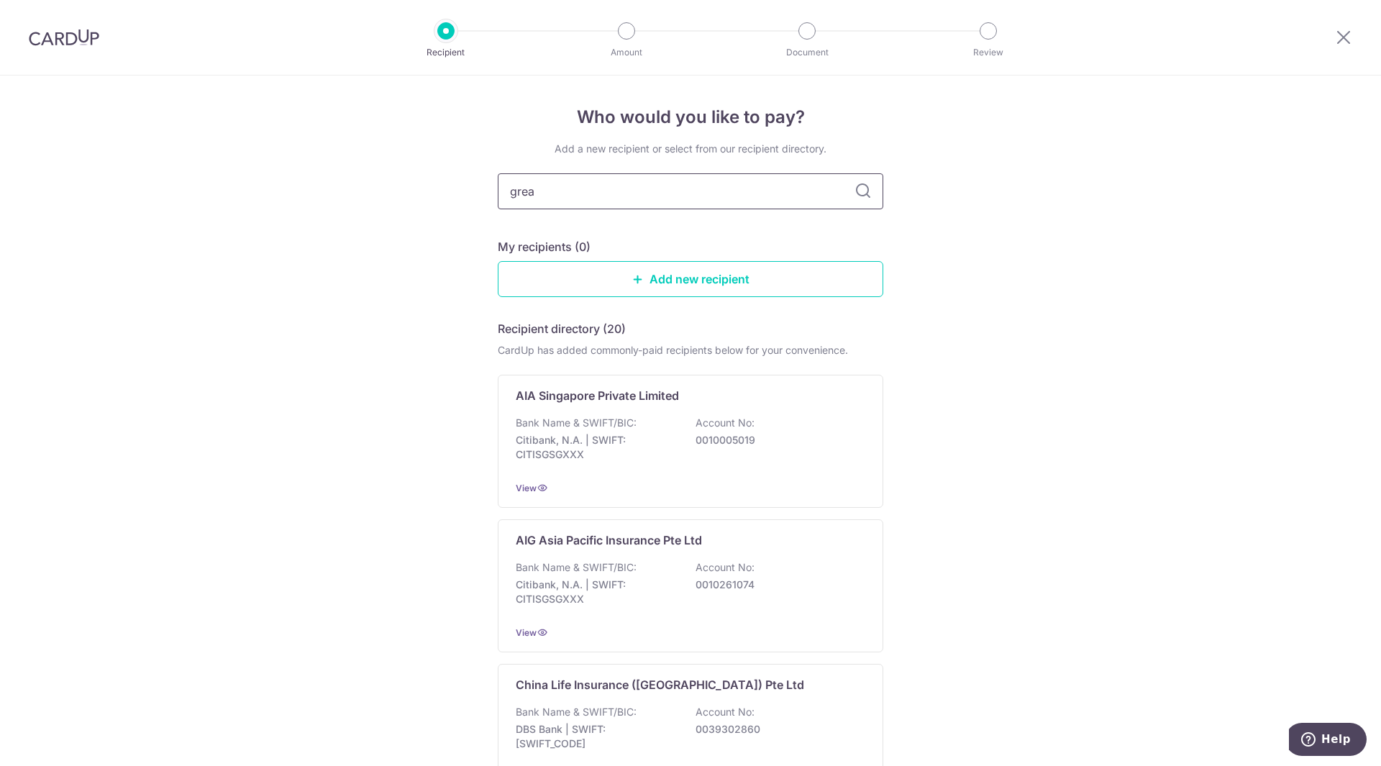
type input "great"
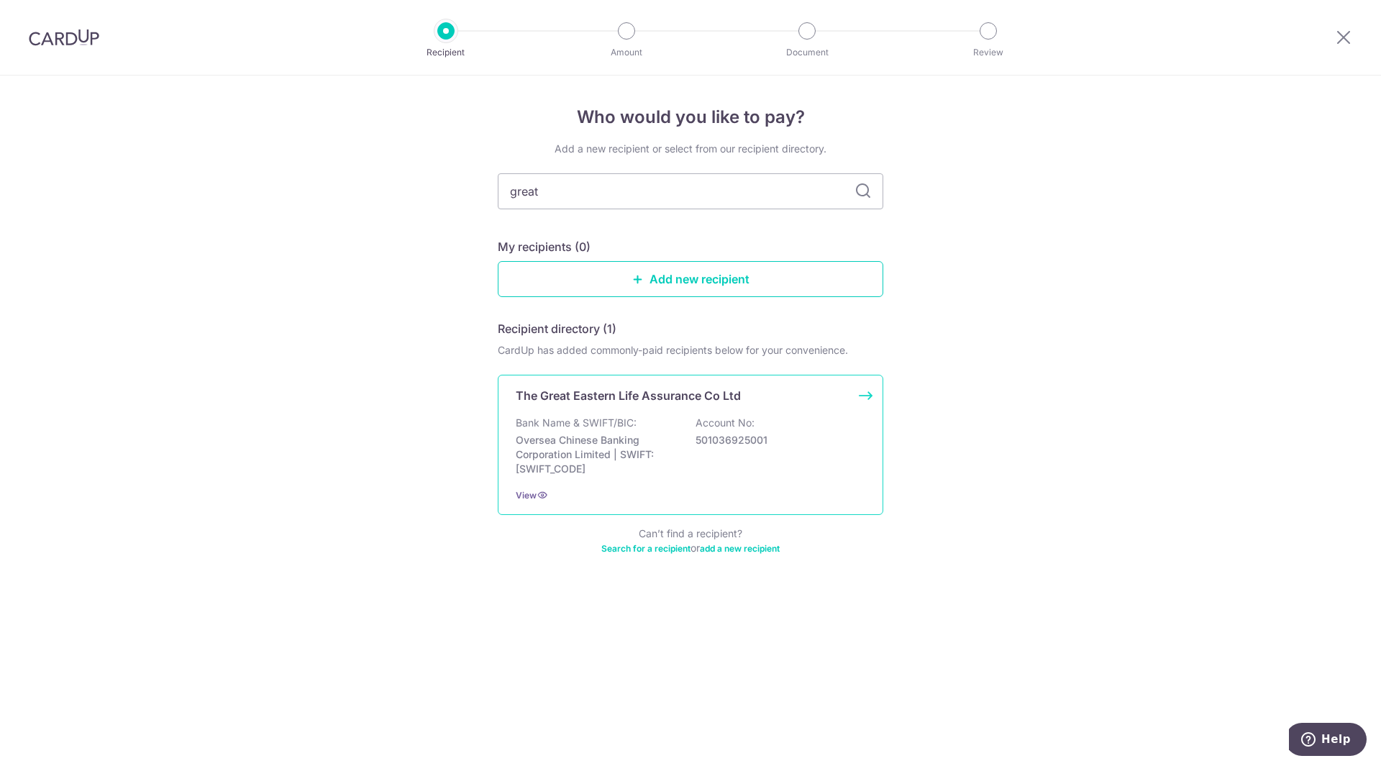
click at [681, 464] on div "Bank Name & SWIFT/BIC: Oversea Chinese Banking Corporation Limited | SWIFT: OCB…" at bounding box center [691, 446] width 350 height 60
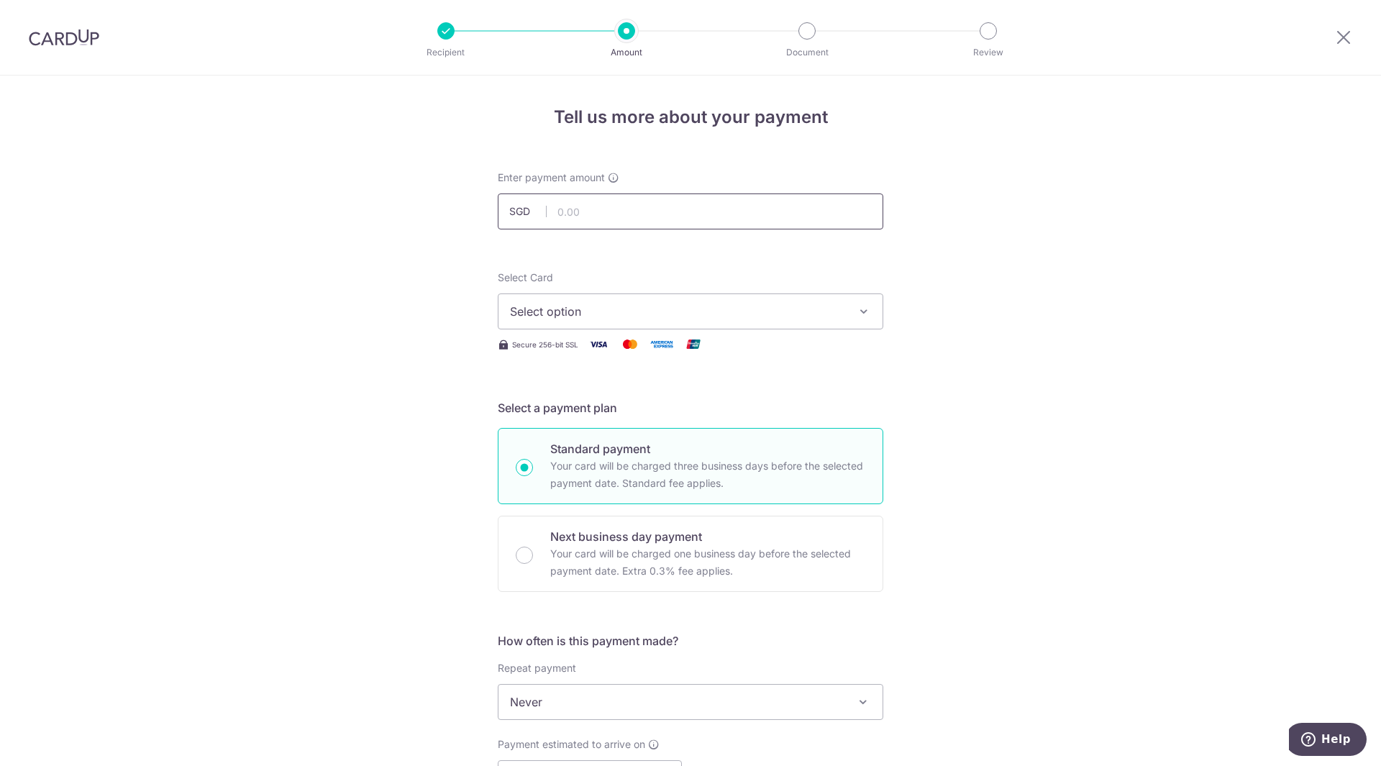
click at [714, 201] on input "text" at bounding box center [691, 212] width 386 height 36
type input "1,759.10"
click at [669, 309] on span "Select option" at bounding box center [677, 311] width 335 height 17
click at [646, 406] on span "**** 5115" at bounding box center [690, 414] width 361 height 17
click at [1082, 470] on div "Tell us more about your payment Enter payment amount SGD 1,759.10 1759.10 Selec…" at bounding box center [690, 726] width 1381 height 1301
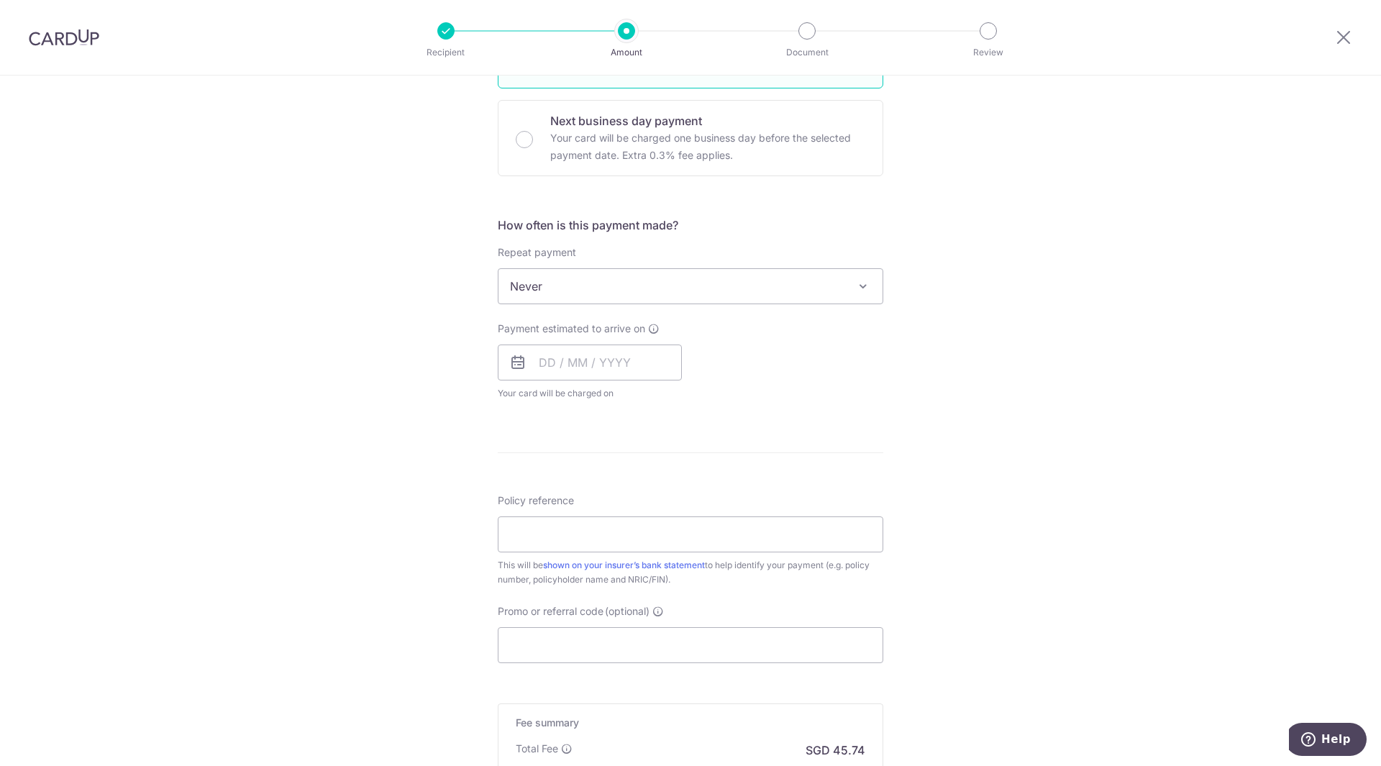
scroll to position [432, 0]
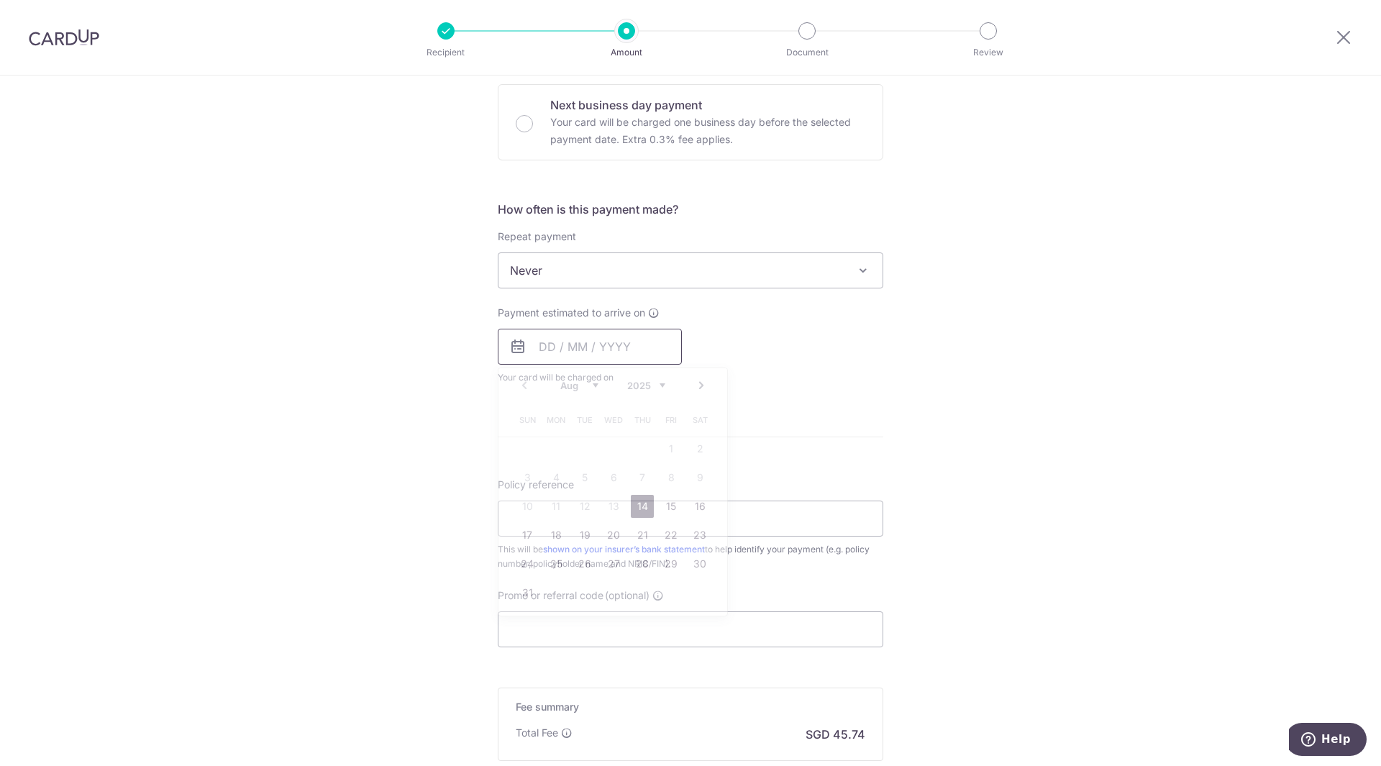
click at [625, 361] on input "text" at bounding box center [590, 347] width 184 height 36
click at [625, 593] on table "Sun Mon Tue Wed Thu Fri Sat 1 2 3 4 5 6 7 8 9 10 11 12 13 14 15 16 17 18 19 20 …" at bounding box center [613, 506] width 201 height 201
click at [583, 539] on link "19" at bounding box center [584, 535] width 23 height 23
type input "19/08/2025"
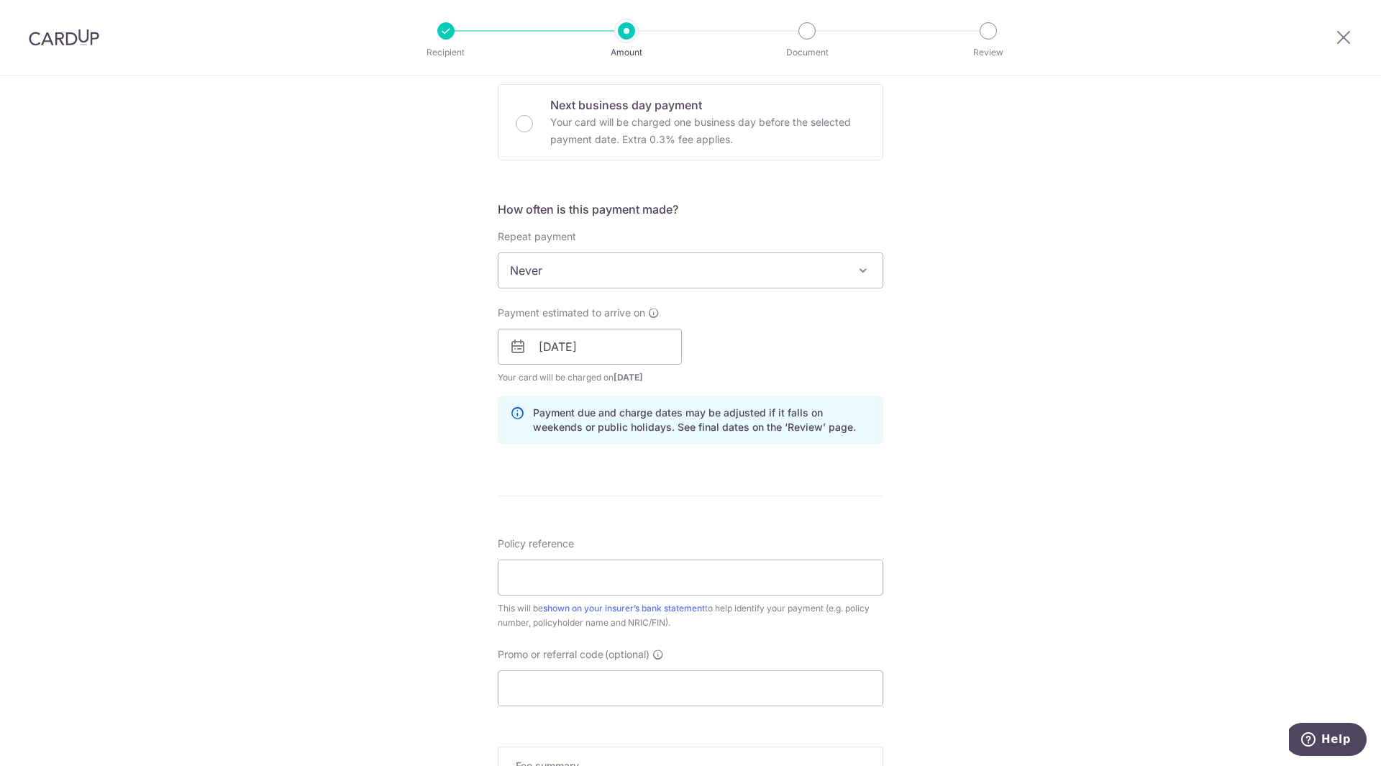
click at [455, 542] on div "Tell us more about your payment Enter payment amount SGD 1,759.10 1759.10 Selec…" at bounding box center [690, 324] width 1381 height 1360
click at [548, 581] on input "Policy reference" at bounding box center [691, 578] width 386 height 36
type input "0252392395"
click at [565, 689] on input "Promo or referral code (optional)" at bounding box center [691, 688] width 386 height 36
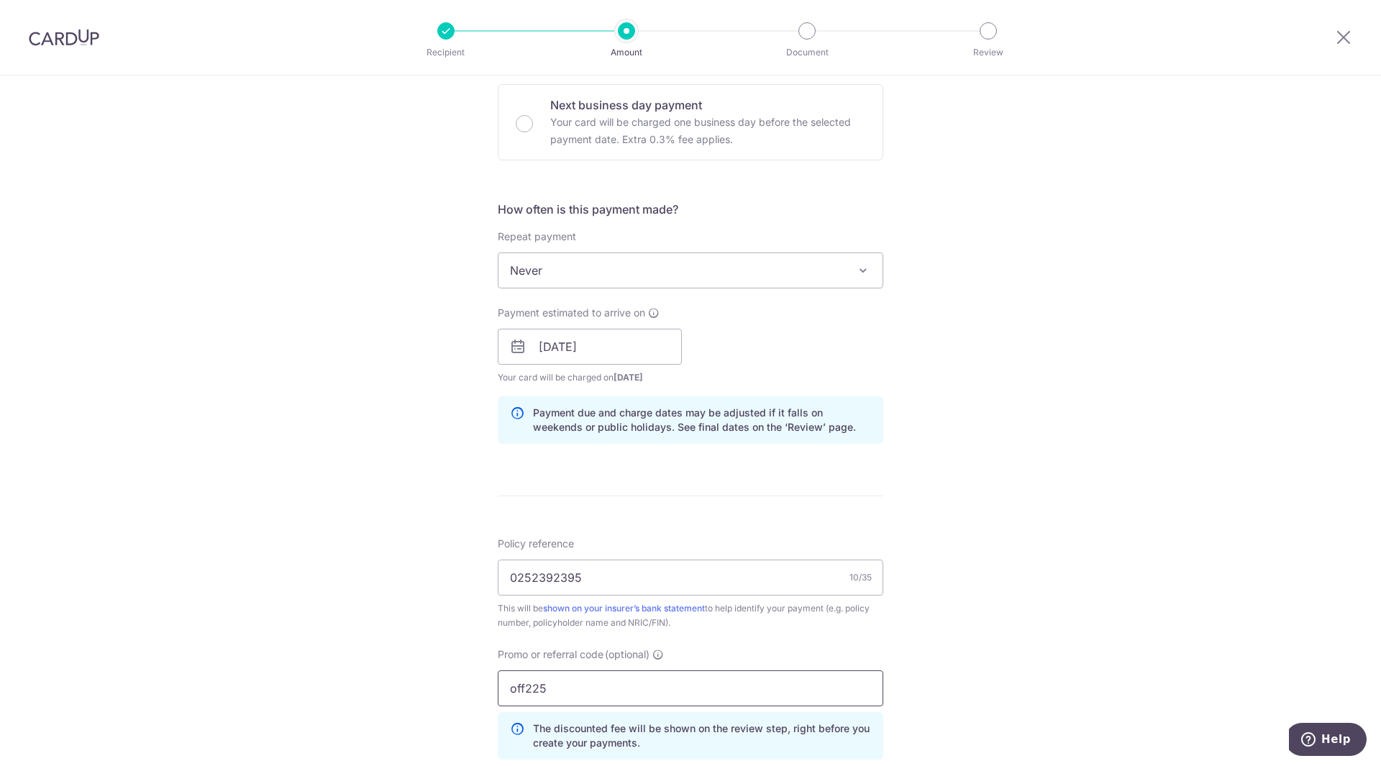
type input "off225"
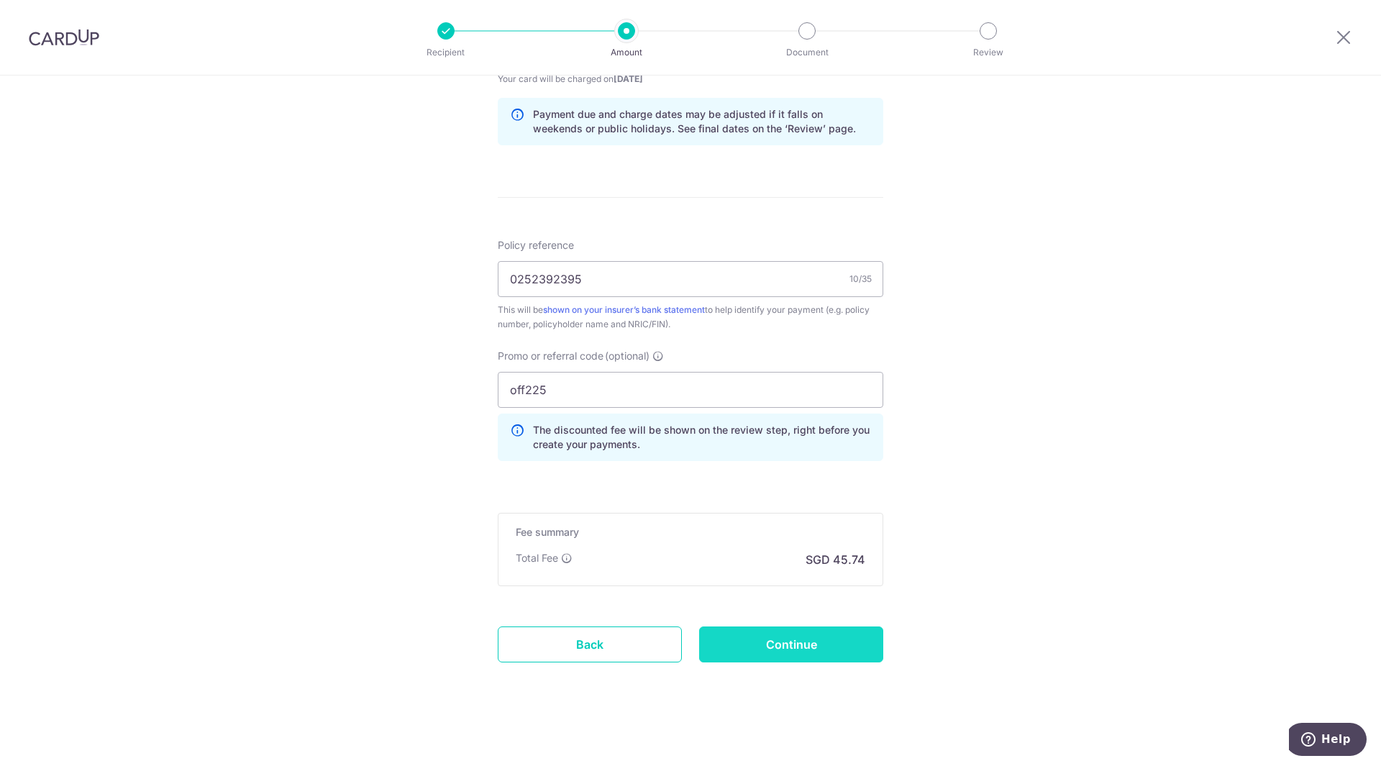
click at [824, 644] on input "Continue" at bounding box center [791, 645] width 184 height 36
type input "Create Schedule"
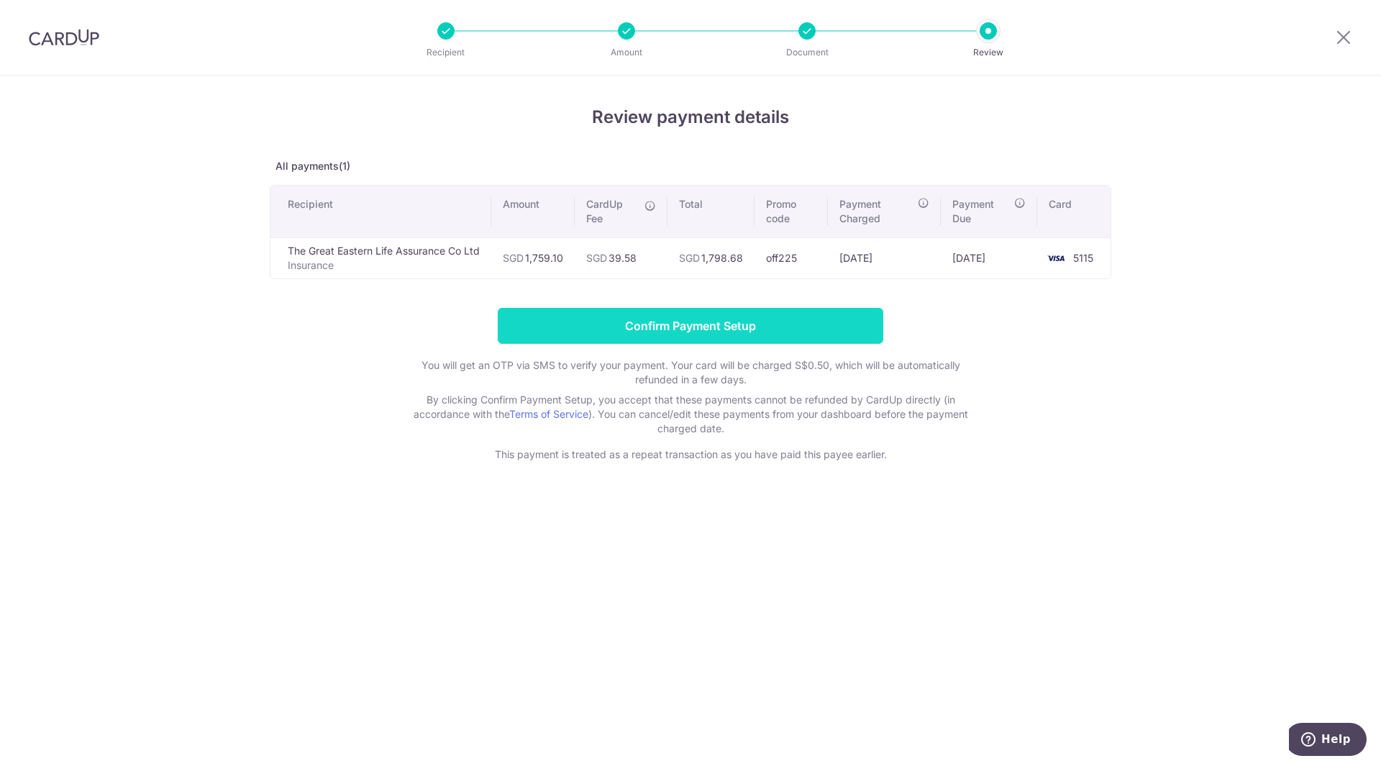
click at [727, 328] on input "Confirm Payment Setup" at bounding box center [691, 326] width 386 height 36
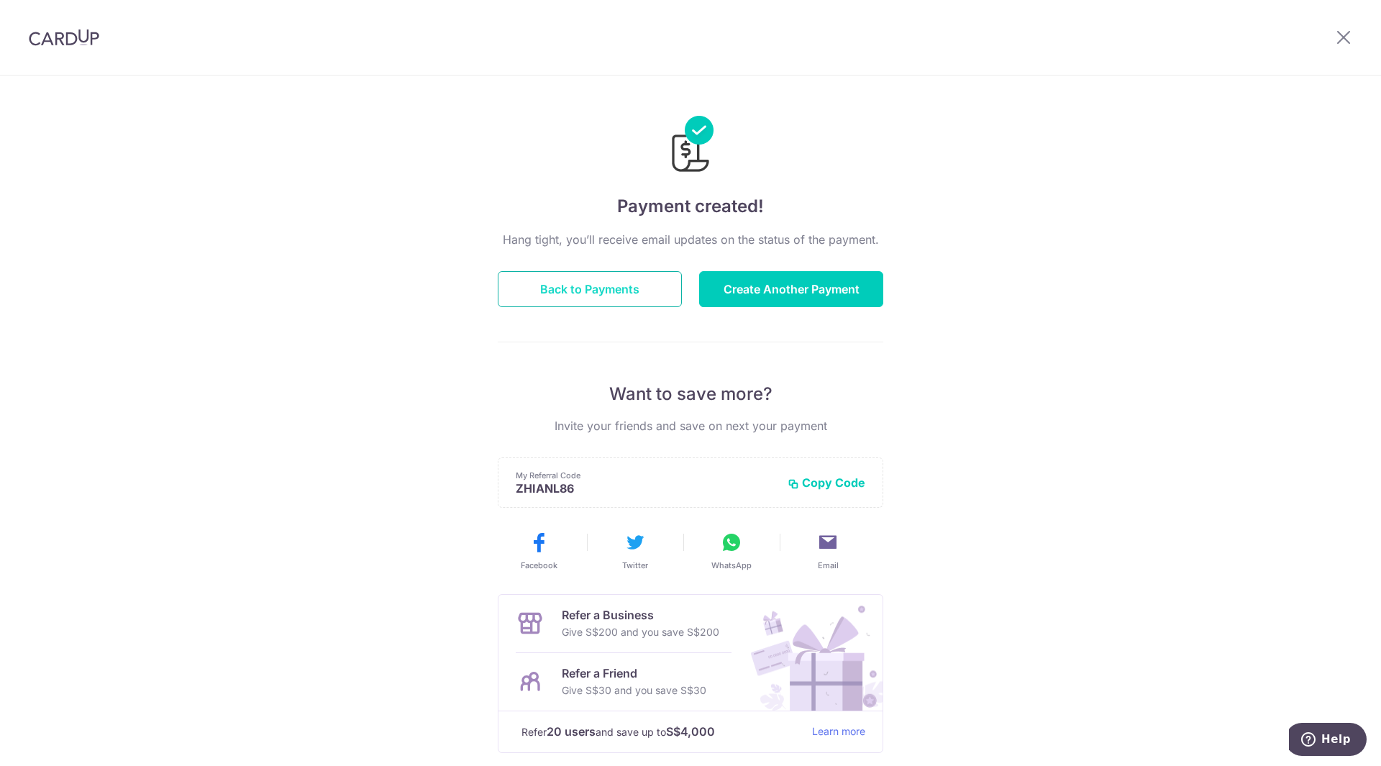
click at [621, 296] on button "Back to Payments" at bounding box center [590, 289] width 184 height 36
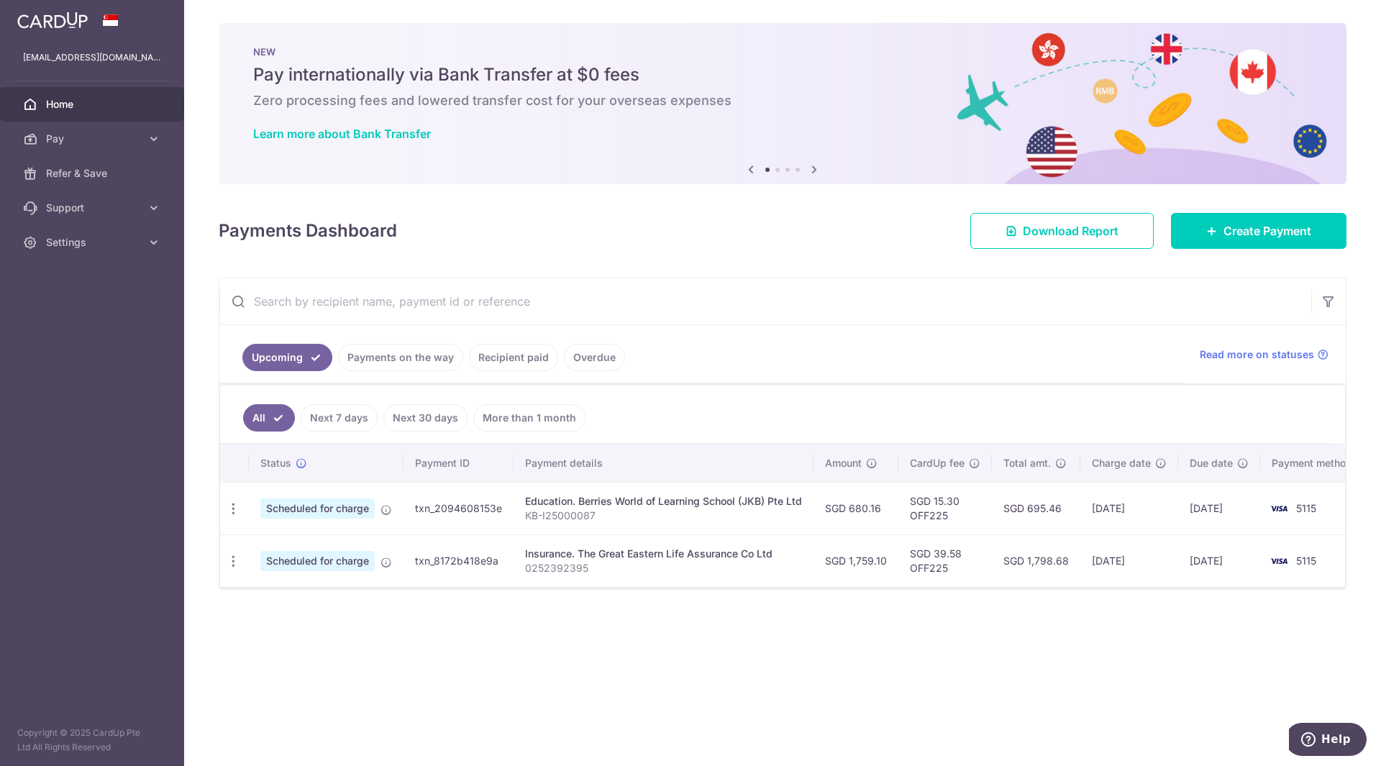
click at [676, 639] on div "× Pause Schedule Pause all future payments in this series Pause just this one p…" at bounding box center [782, 383] width 1197 height 766
